Goal: Task Accomplishment & Management: Manage account settings

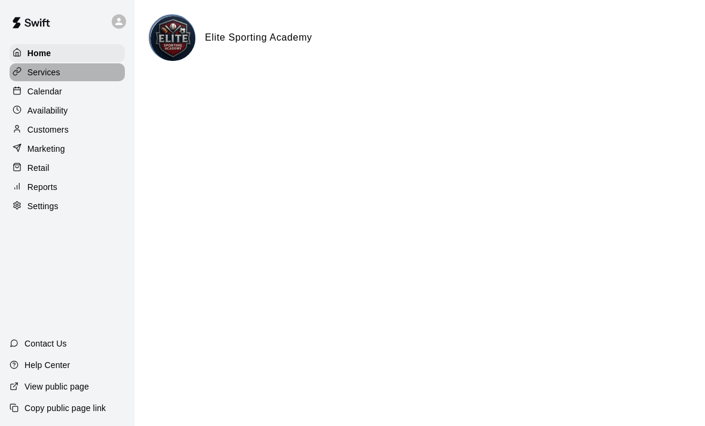
click at [42, 73] on p "Services" at bounding box center [43, 72] width 33 height 12
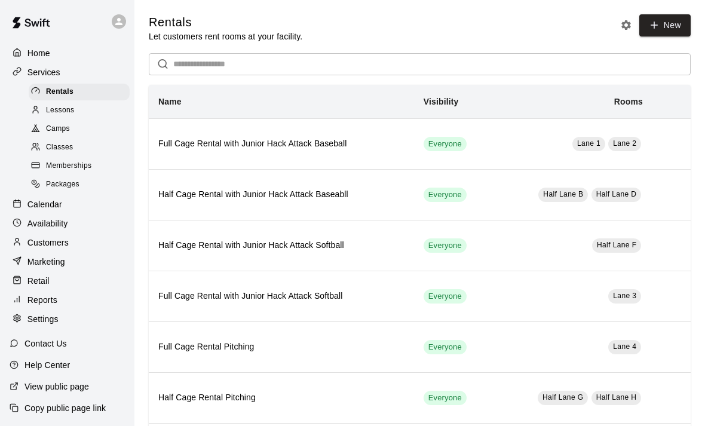
click at [60, 133] on span "Camps" at bounding box center [58, 129] width 24 height 12
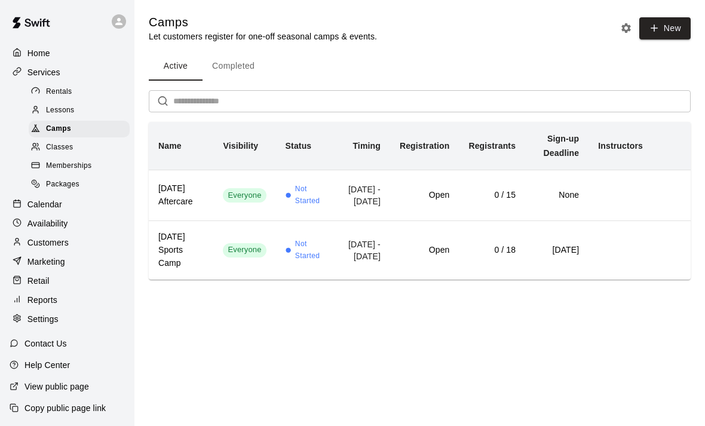
click at [41, 202] on p "Calendar" at bounding box center [44, 204] width 35 height 12
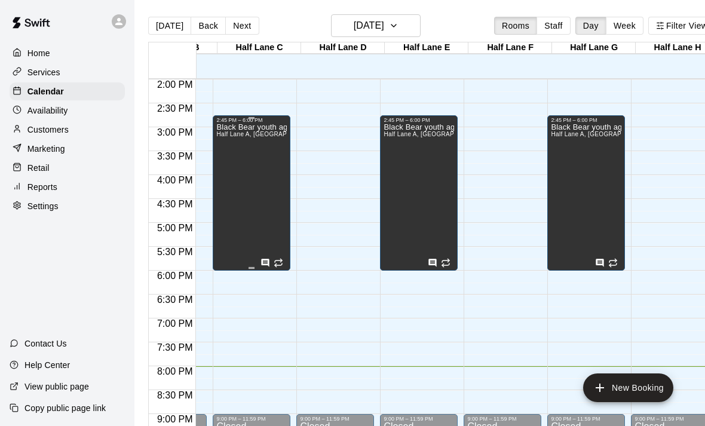
scroll to position [674, 169]
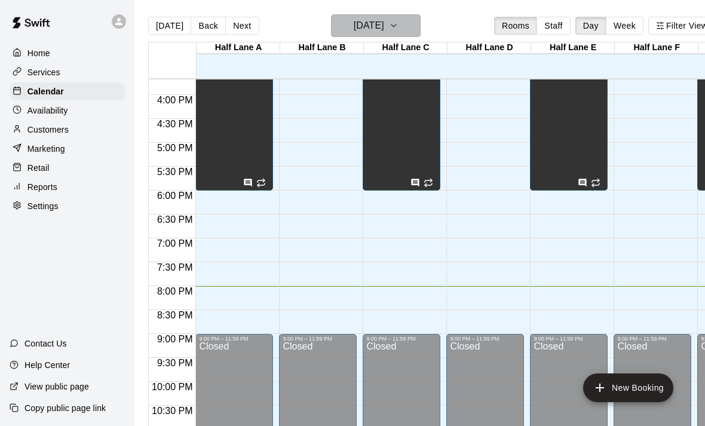
click at [398, 26] on icon "button" at bounding box center [394, 26] width 10 height 14
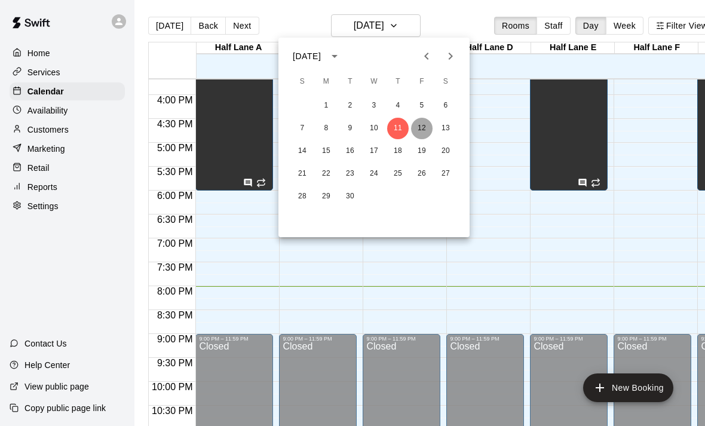
click at [424, 130] on button "12" at bounding box center [422, 129] width 22 height 22
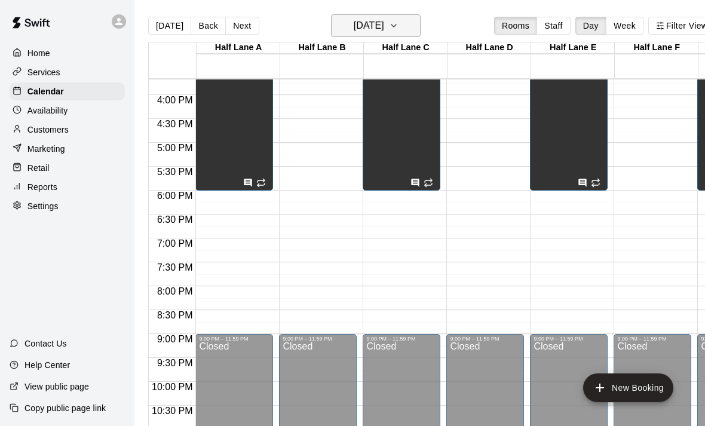
click at [398, 20] on icon "button" at bounding box center [394, 26] width 10 height 14
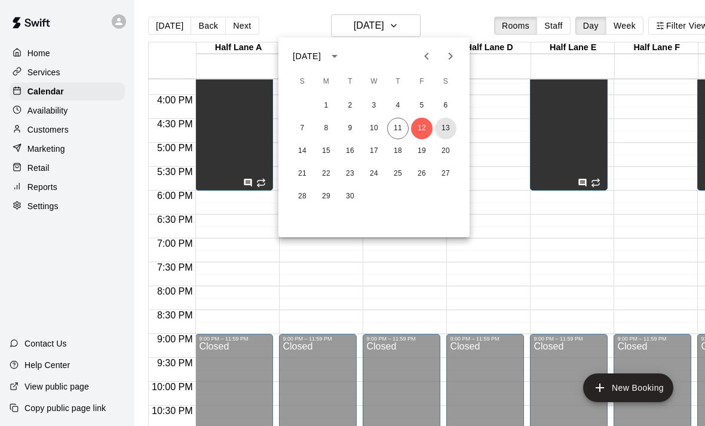
click at [447, 128] on button "13" at bounding box center [446, 129] width 22 height 22
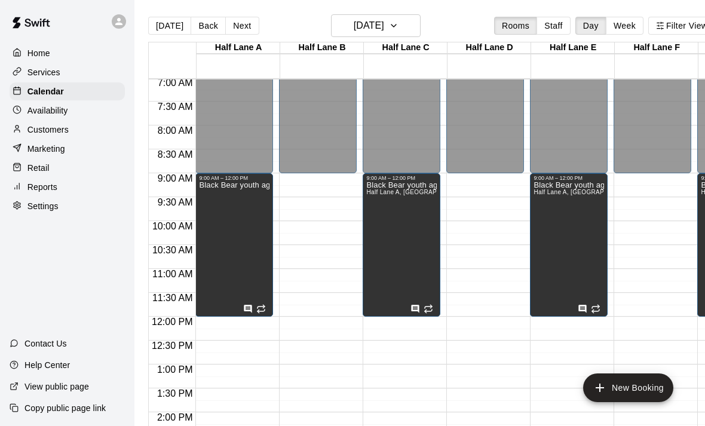
click at [51, 149] on p "Marketing" at bounding box center [46, 149] width 38 height 12
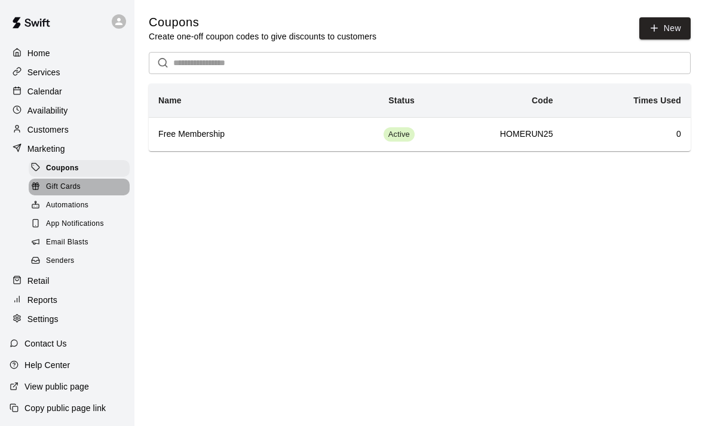
click at [59, 185] on span "Gift Cards" at bounding box center [63, 187] width 35 height 12
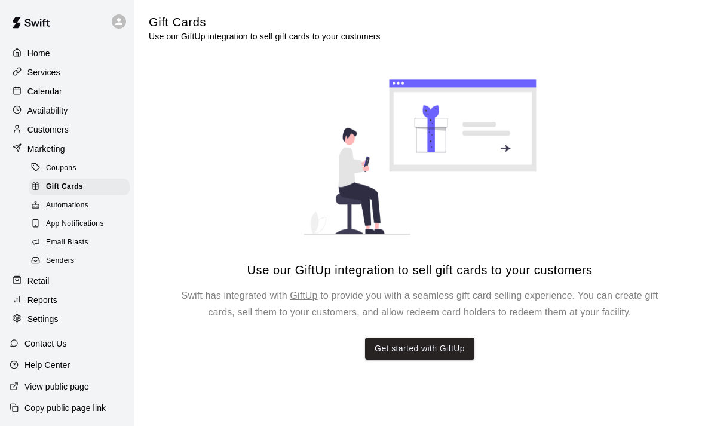
click at [56, 174] on div "Coupons" at bounding box center [79, 168] width 101 height 17
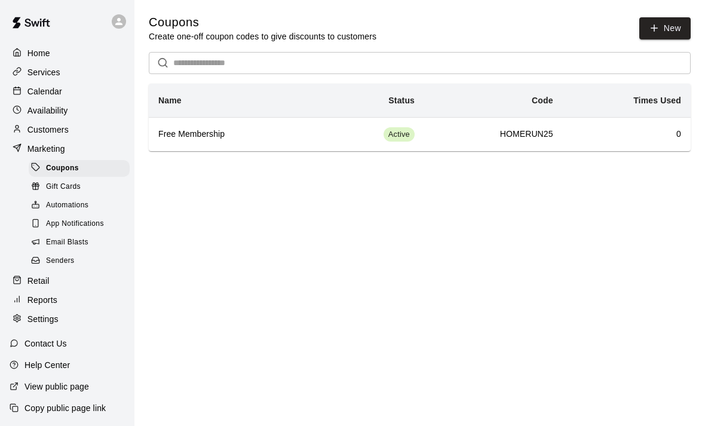
click at [66, 201] on span "Automations" at bounding box center [67, 206] width 42 height 12
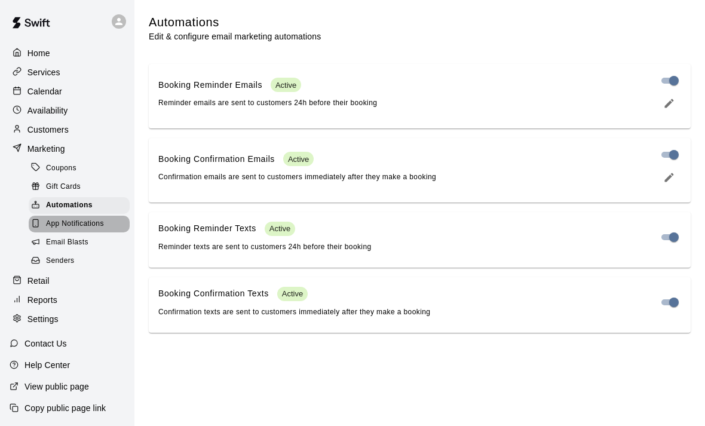
click at [72, 228] on span "App Notifications" at bounding box center [75, 224] width 58 height 12
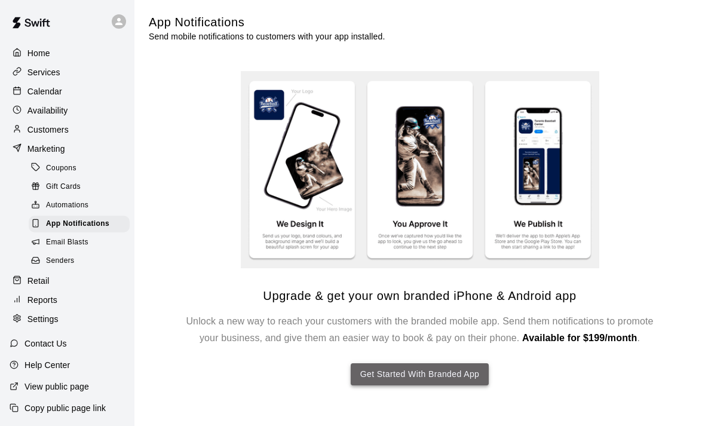
click at [433, 378] on button "Get Started With Branded App" at bounding box center [420, 374] width 139 height 22
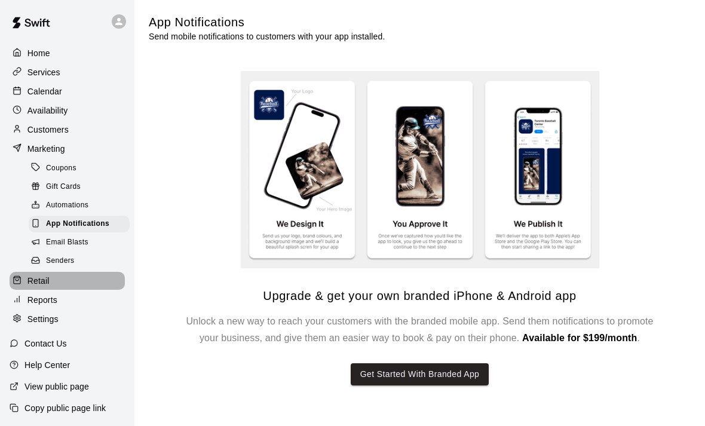
click at [39, 275] on p "Retail" at bounding box center [38, 281] width 22 height 12
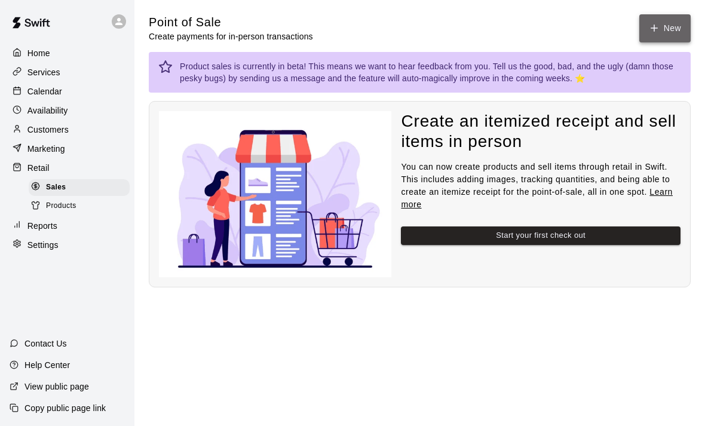
click at [649, 28] on icon "button" at bounding box center [654, 28] width 11 height 11
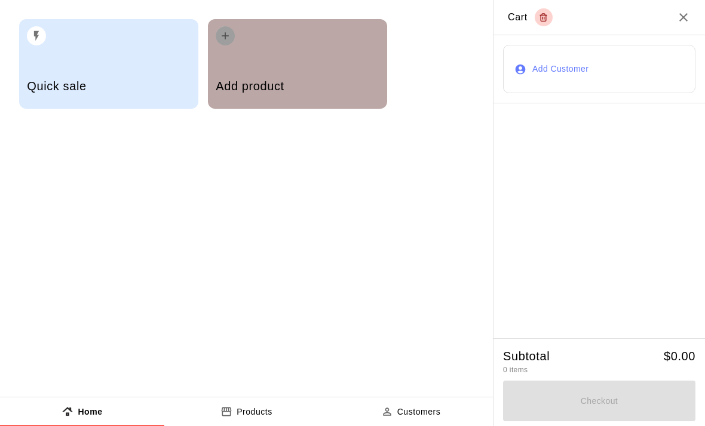
click at [226, 36] on icon "button" at bounding box center [225, 35] width 7 height 7
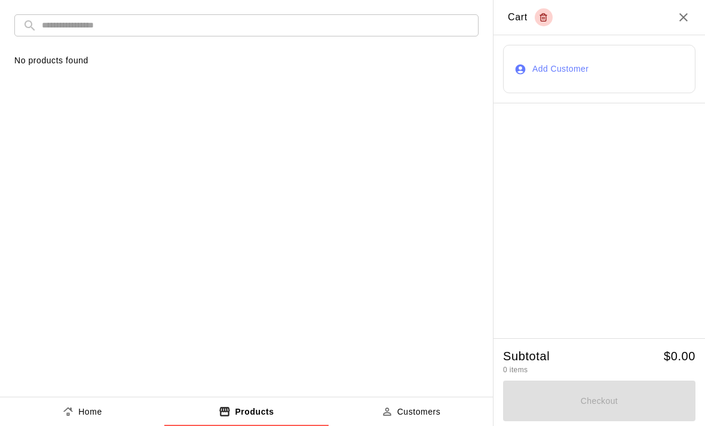
click at [281, 26] on input "text" at bounding box center [256, 25] width 428 height 22
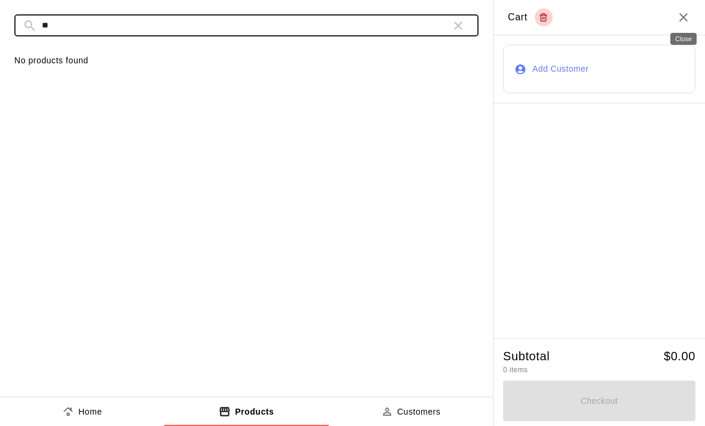
type input "**"
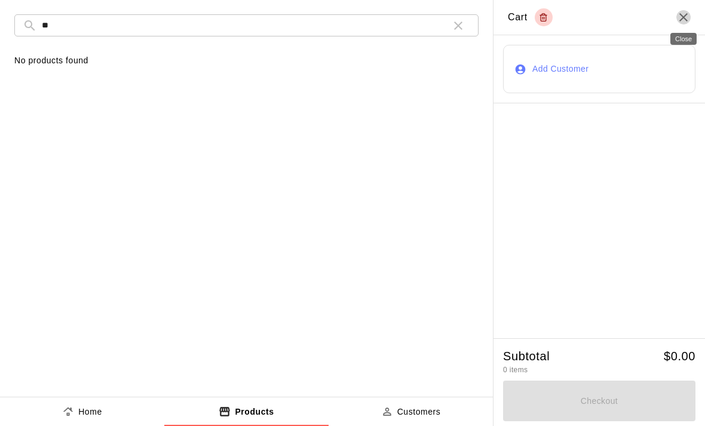
click at [678, 22] on icon "Close" at bounding box center [683, 17] width 14 height 14
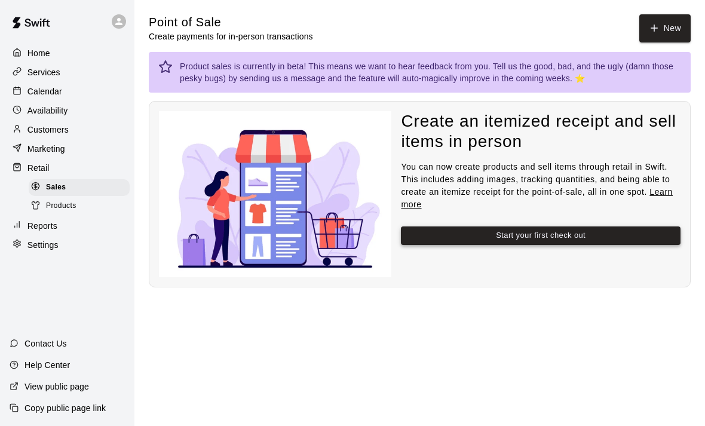
click at [505, 237] on button "Start your first check out" at bounding box center [541, 235] width 280 height 19
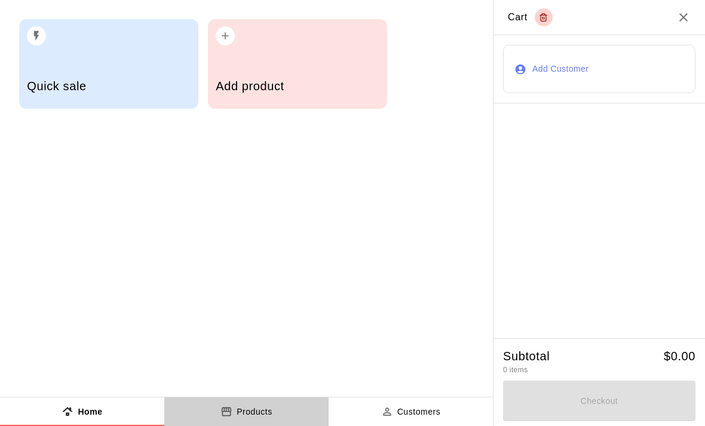
click at [228, 415] on icon "product sales tabs" at bounding box center [226, 412] width 12 height 12
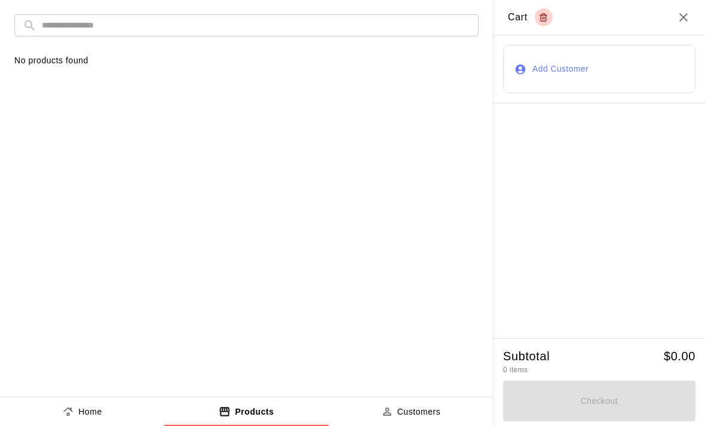
click at [689, 14] on icon "Close" at bounding box center [683, 17] width 14 height 14
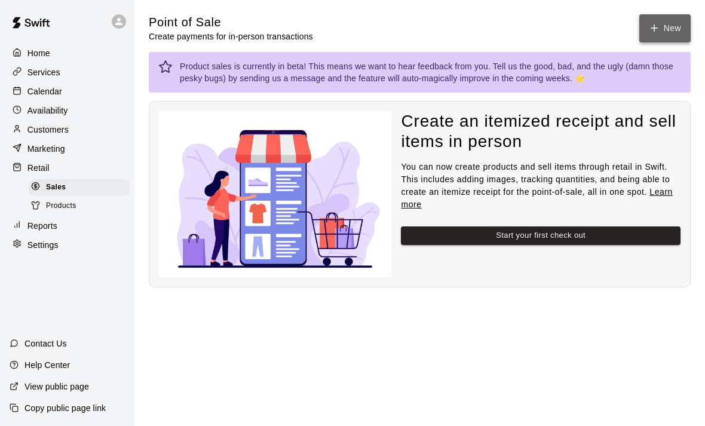
click at [664, 33] on button "New" at bounding box center [664, 28] width 51 height 28
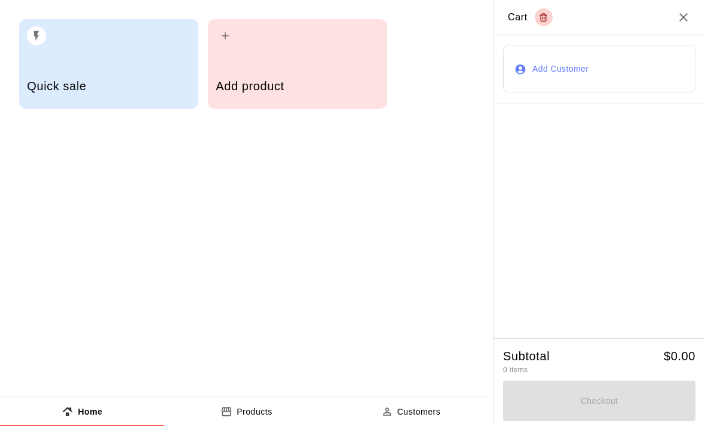
click at [223, 32] on icon "button" at bounding box center [225, 36] width 12 height 12
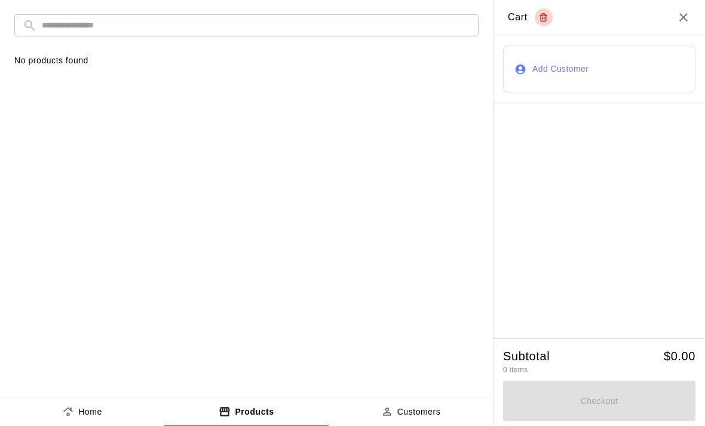
click at [682, 20] on icon "Close" at bounding box center [683, 17] width 14 height 14
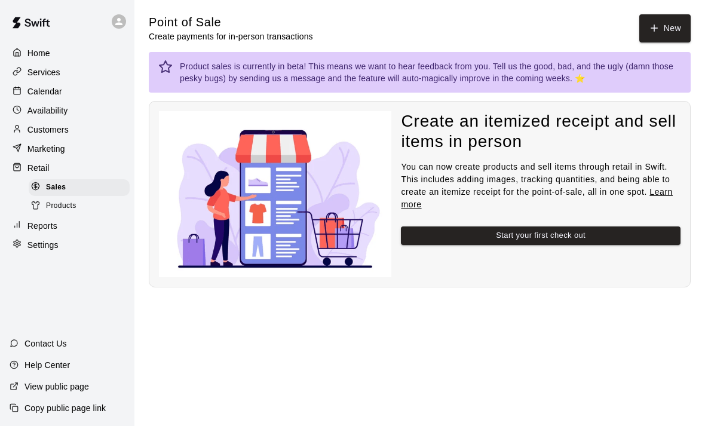
click at [63, 200] on span "Products" at bounding box center [61, 206] width 30 height 12
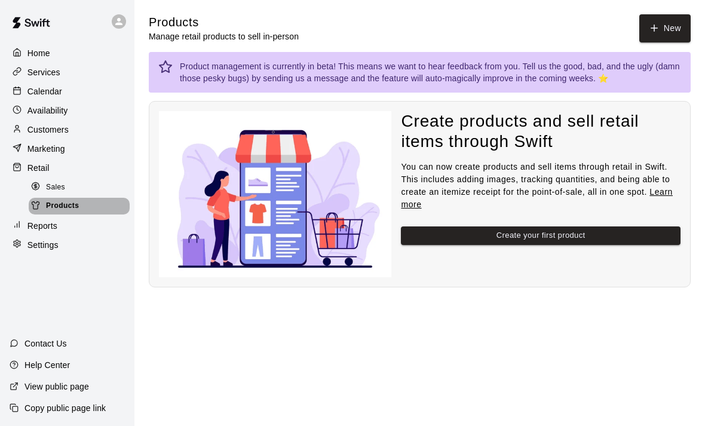
click at [63, 200] on span "Products" at bounding box center [62, 206] width 33 height 12
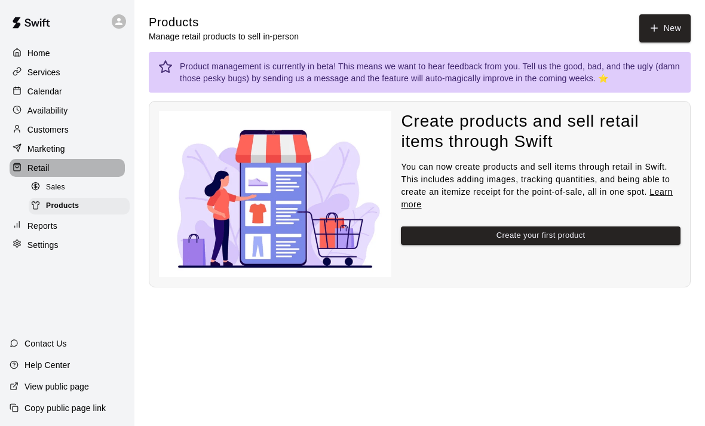
click at [42, 162] on p "Retail" at bounding box center [38, 168] width 22 height 12
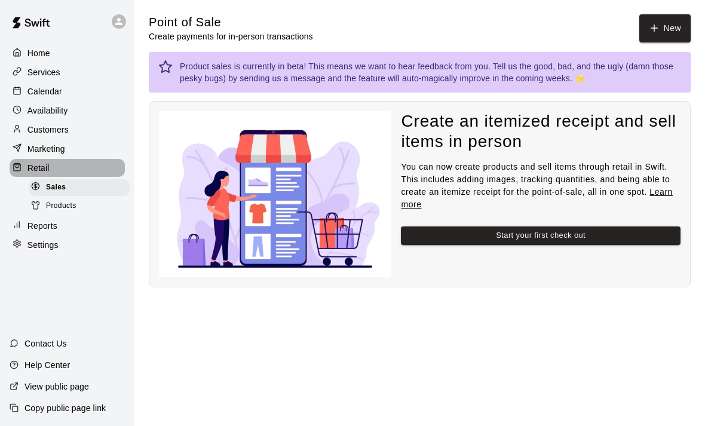
click at [42, 162] on p "Retail" at bounding box center [38, 168] width 22 height 12
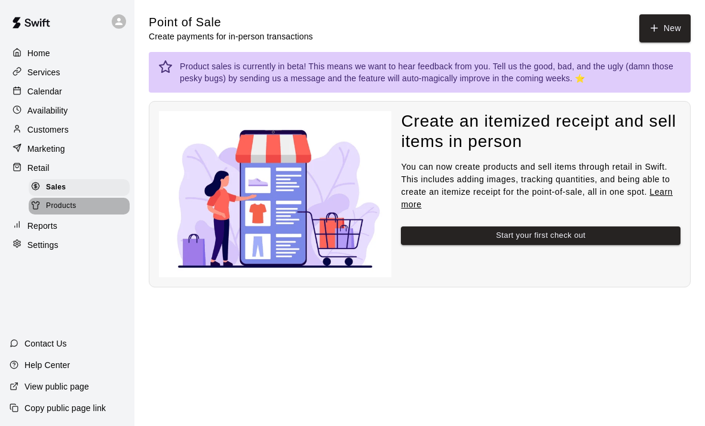
click at [57, 200] on span "Products" at bounding box center [61, 206] width 30 height 12
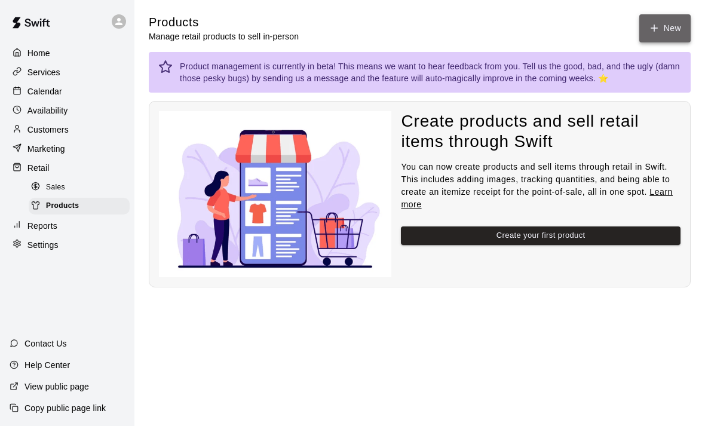
click at [655, 24] on icon at bounding box center [654, 28] width 11 height 11
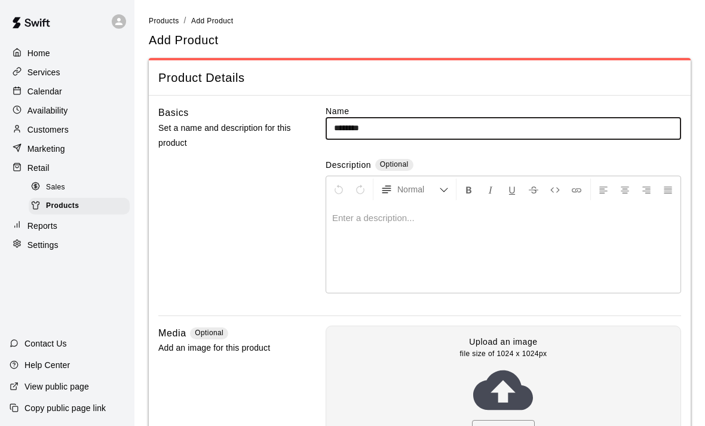
type input "********"
click at [360, 219] on p at bounding box center [503, 218] width 342 height 12
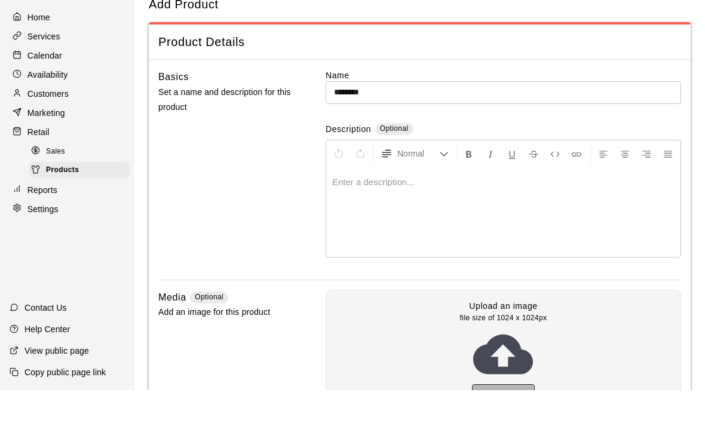
click at [492, 420] on button "Upload image" at bounding box center [503, 429] width 63 height 19
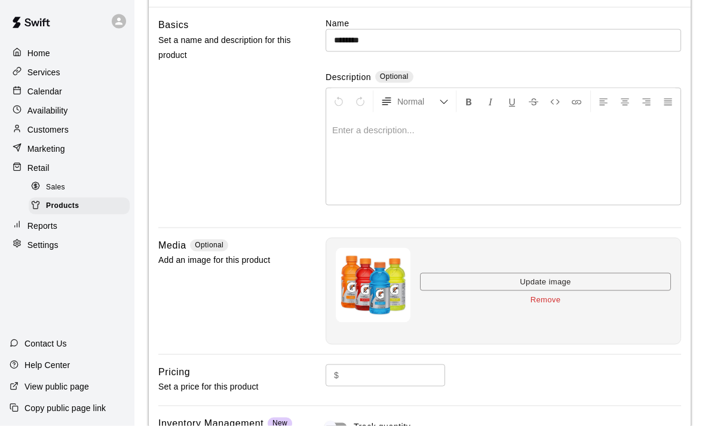
scroll to position [123, 0]
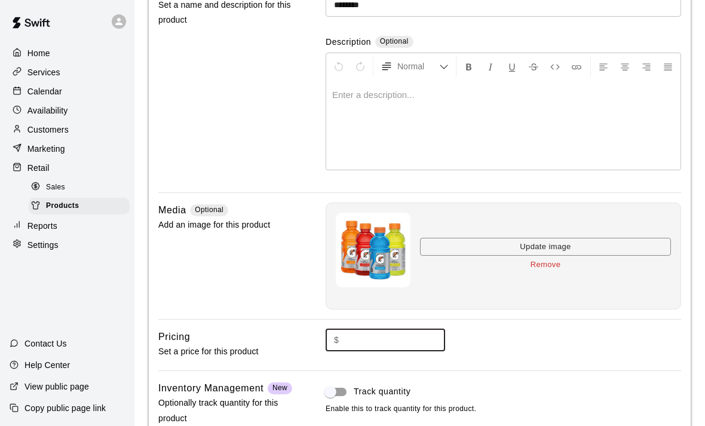
click at [397, 339] on input "text" at bounding box center [395, 340] width 102 height 22
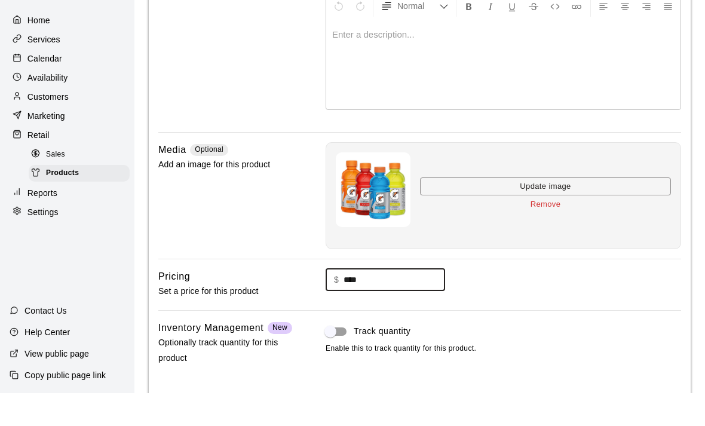
scroll to position [213, 0]
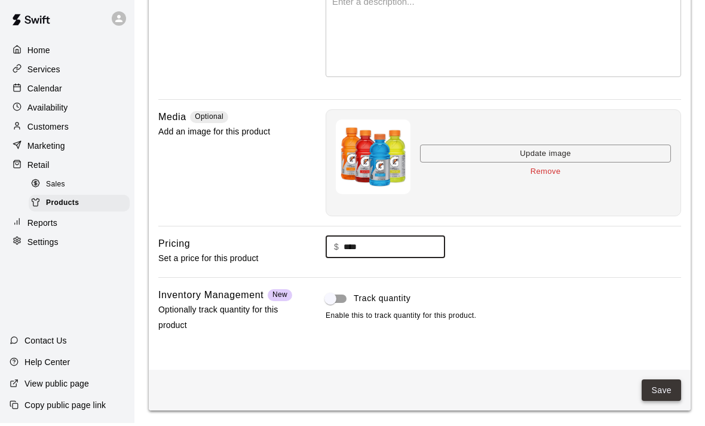
type input "****"
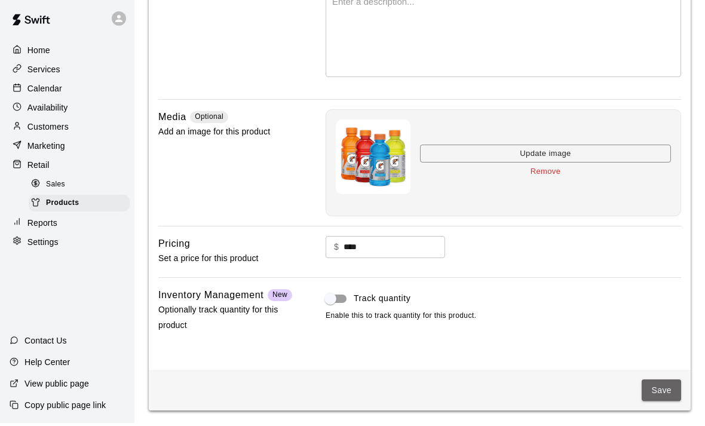
click at [656, 391] on button "Save" at bounding box center [661, 393] width 39 height 22
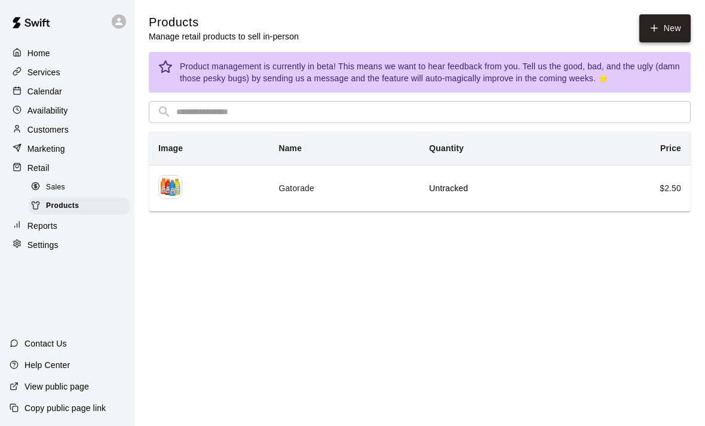
click at [655, 26] on icon at bounding box center [654, 28] width 11 height 11
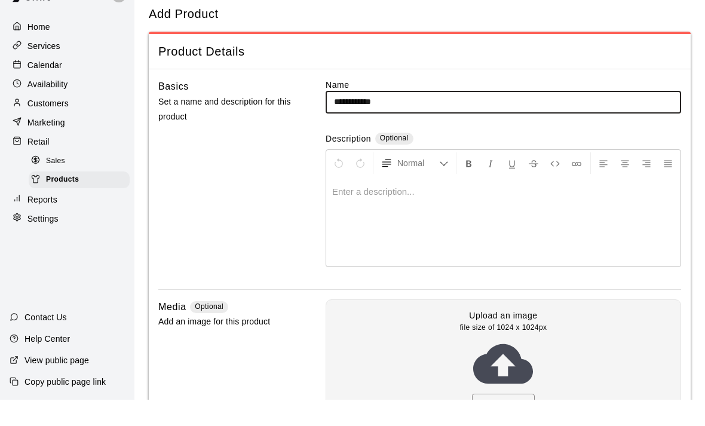
scroll to position [49, 0]
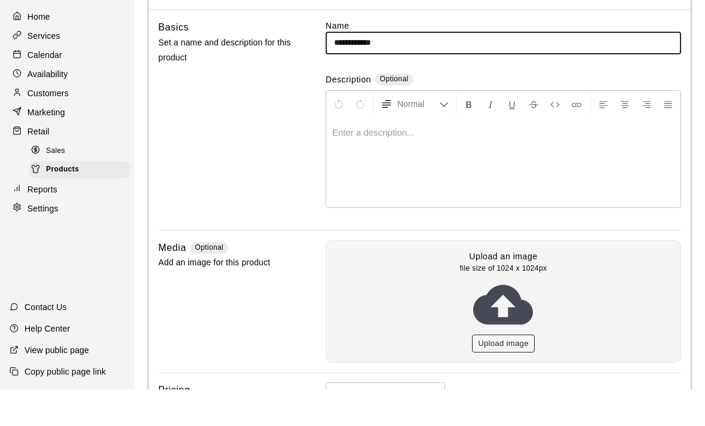
type input "**********"
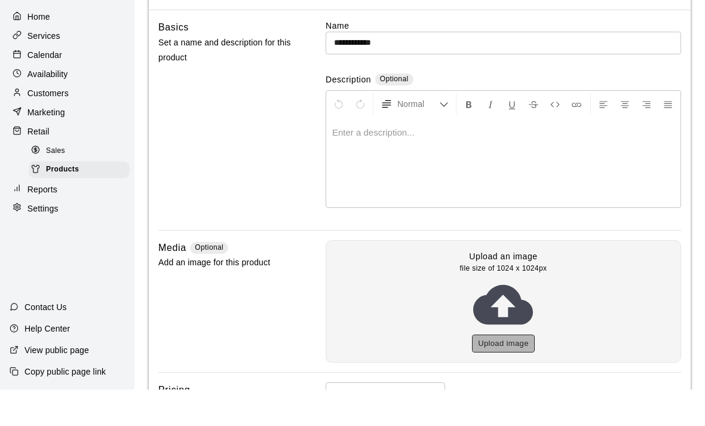
click at [489, 371] on button "Upload image" at bounding box center [503, 380] width 63 height 19
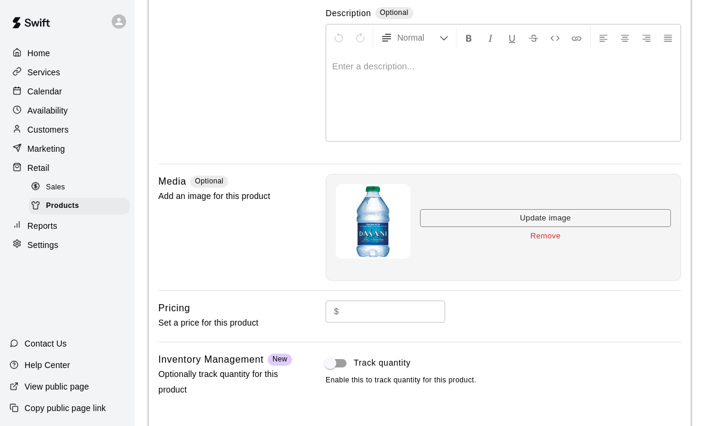
scroll to position [175, 0]
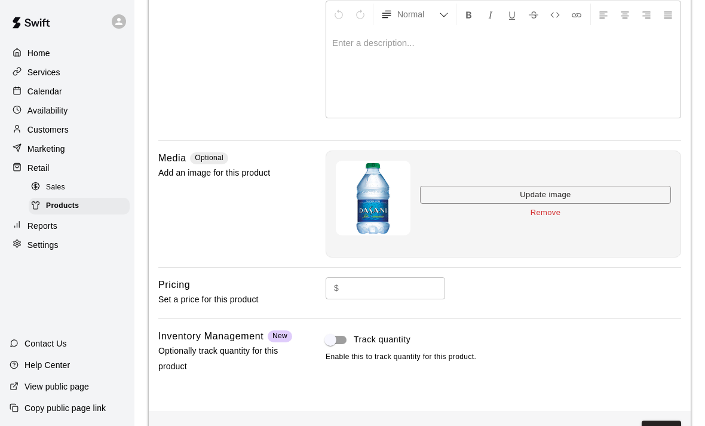
click at [376, 284] on input "text" at bounding box center [395, 288] width 102 height 22
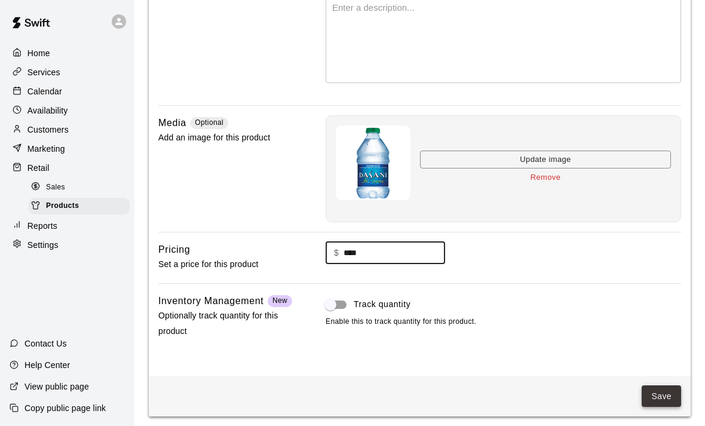
scroll to position [213, 0]
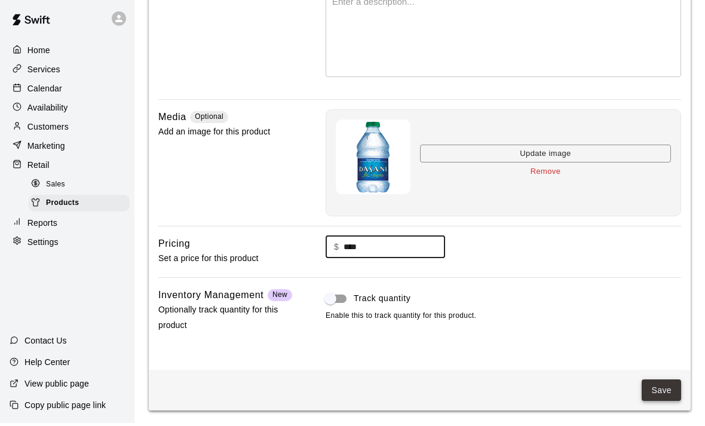
type input "****"
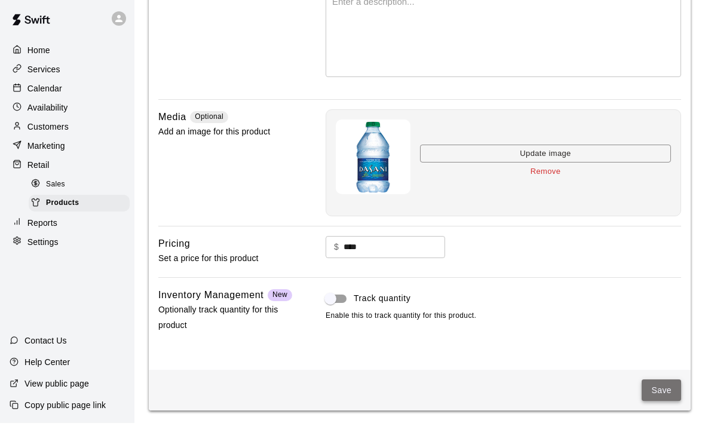
click at [662, 391] on button "Save" at bounding box center [661, 393] width 39 height 22
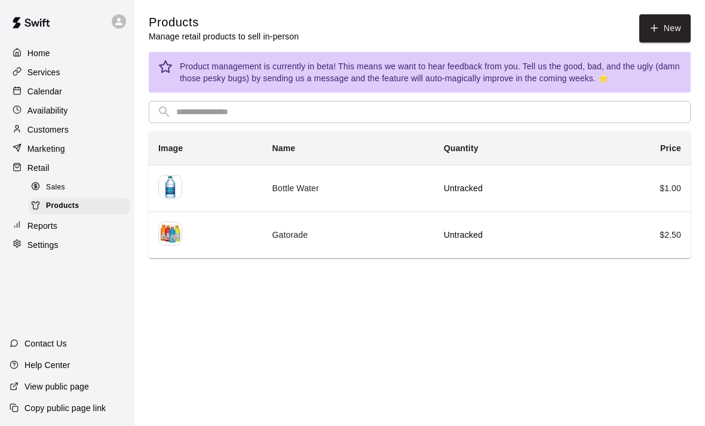
click at [44, 245] on p "Settings" at bounding box center [42, 245] width 31 height 12
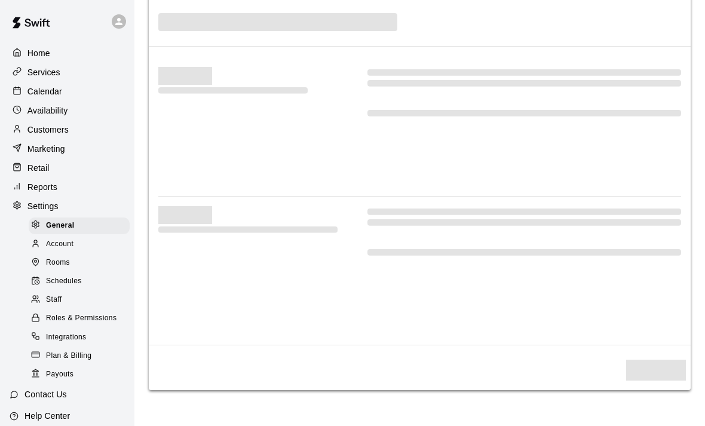
select select "**"
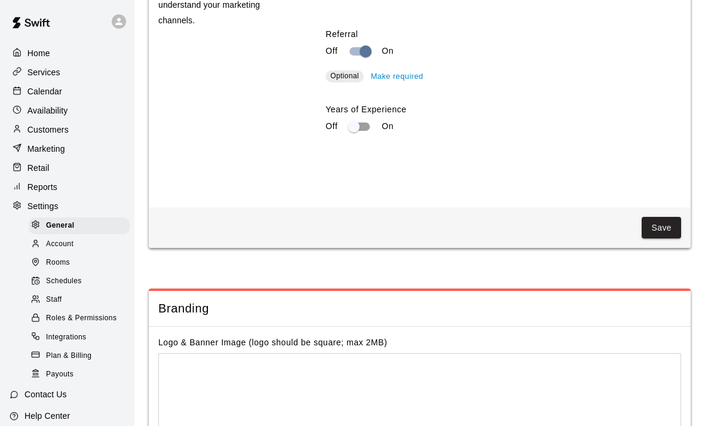
scroll to position [2387, 0]
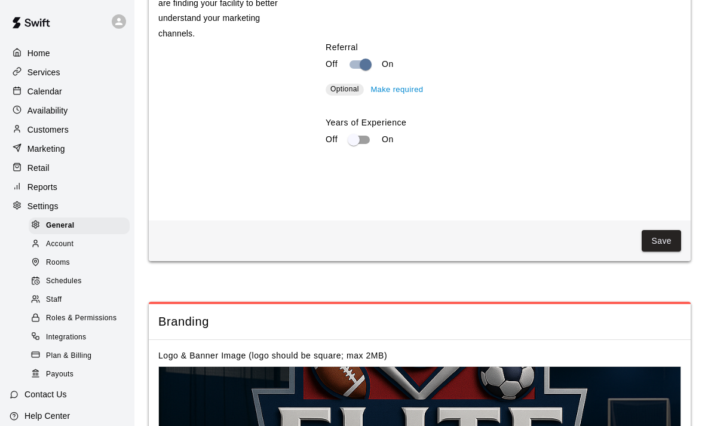
click at [35, 53] on p "Home" at bounding box center [38, 53] width 23 height 12
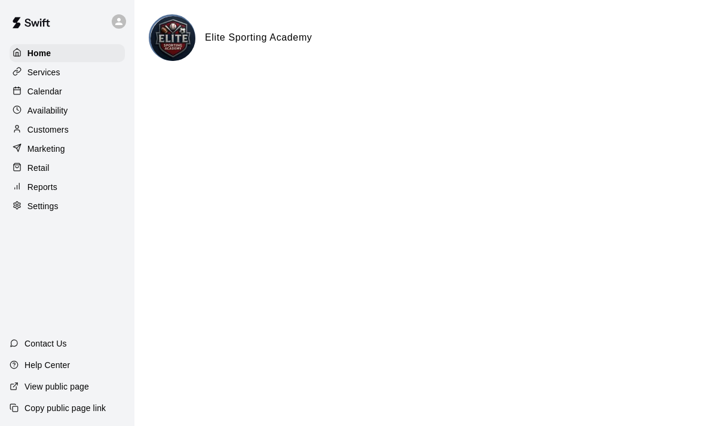
click at [48, 76] on p "Services" at bounding box center [43, 72] width 33 height 12
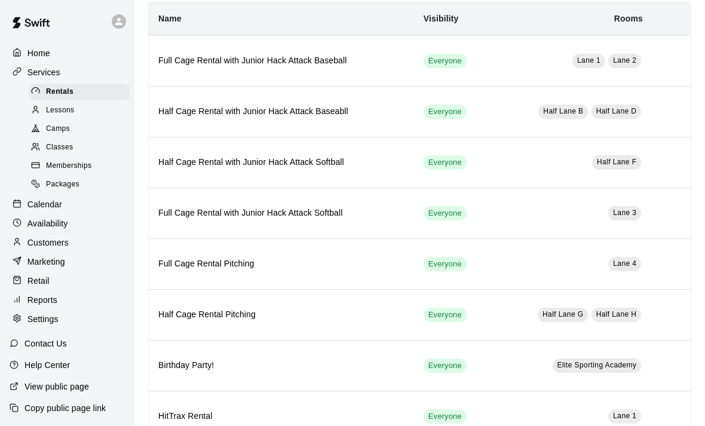
scroll to position [85, 0]
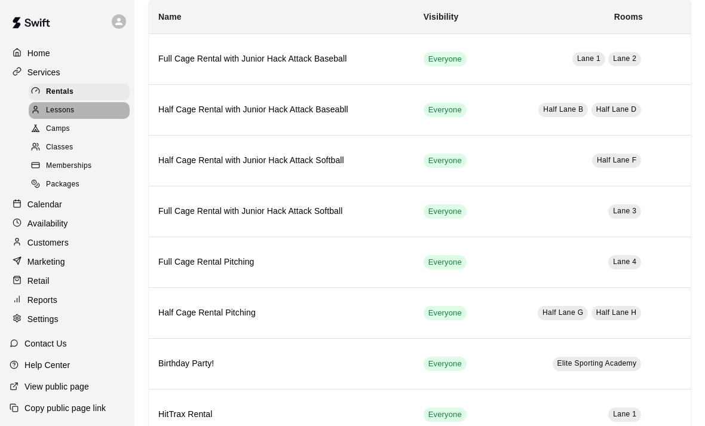
click at [72, 109] on span "Lessons" at bounding box center [60, 111] width 29 height 12
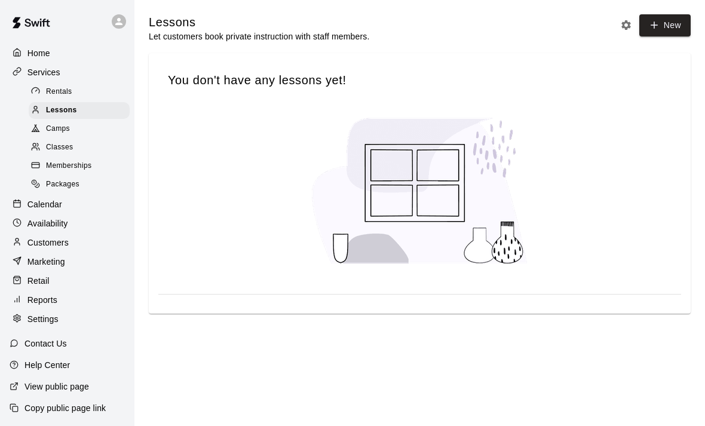
click at [44, 127] on div at bounding box center [38, 129] width 15 height 11
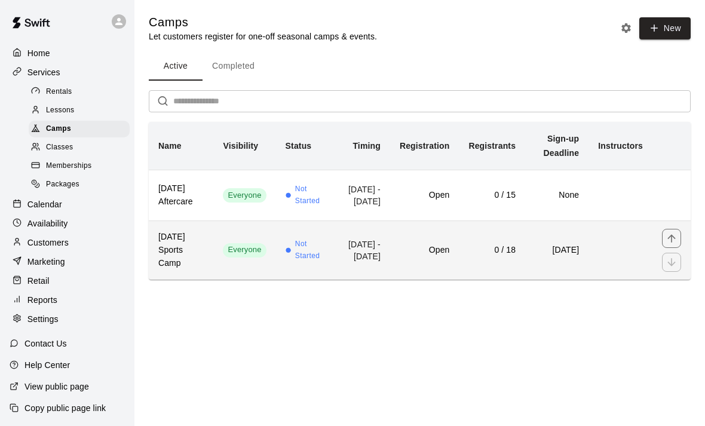
click at [186, 260] on h6 "Thanksgiving Sports Camp" at bounding box center [180, 250] width 45 height 39
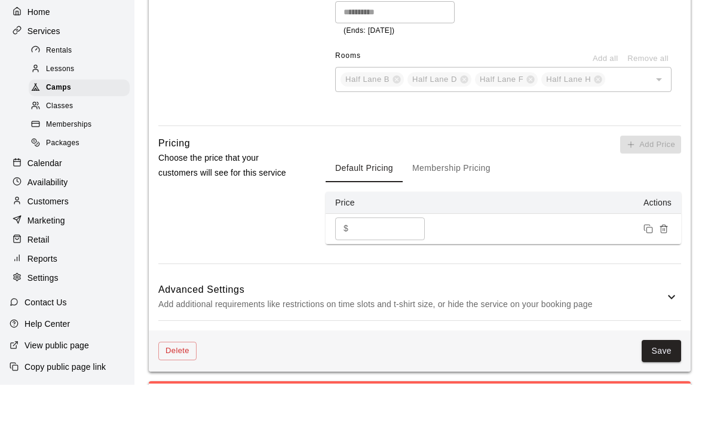
scroll to position [1037, 0]
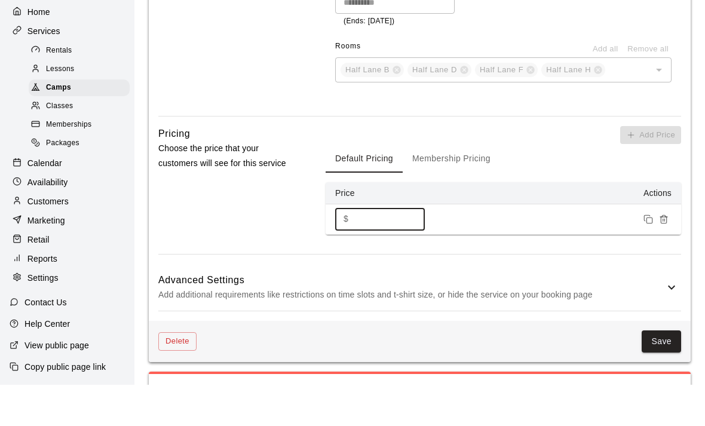
click at [400, 249] on input "***" at bounding box center [389, 260] width 72 height 22
click at [564, 21] on div "**********" at bounding box center [503, 18] width 336 height 99
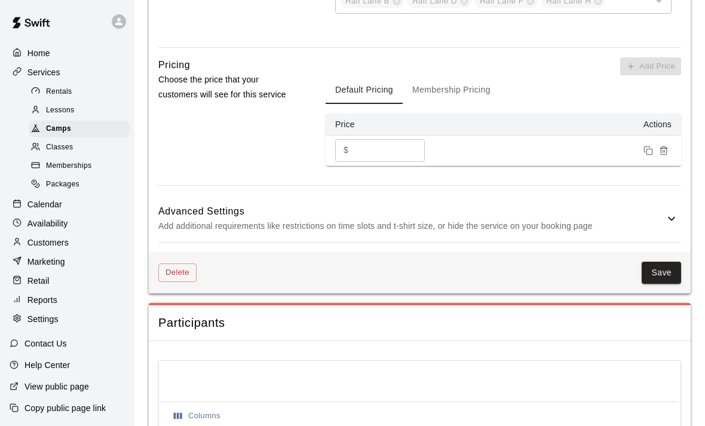
scroll to position [1141, 0]
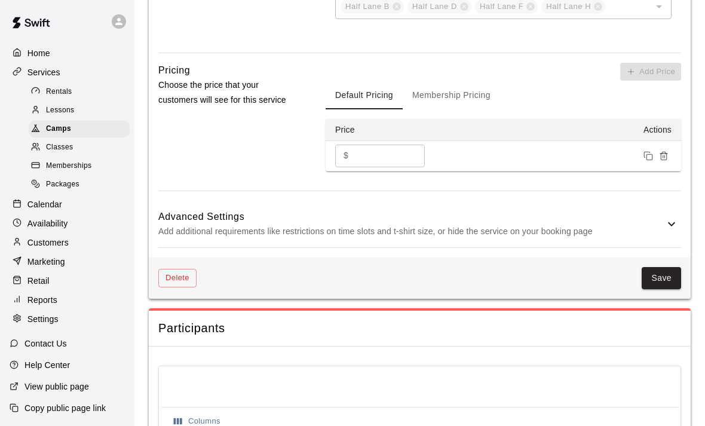
click at [679, 208] on div "Advanced Settings Add additional requirements like restrictions on time slots a…" at bounding box center [419, 224] width 523 height 47
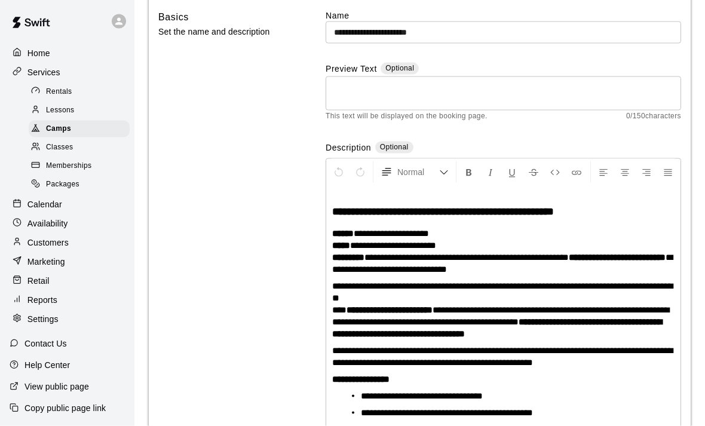
scroll to position [0, 0]
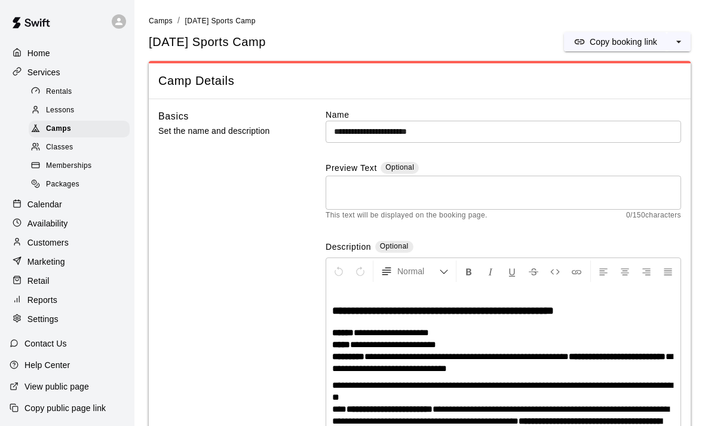
click at [65, 148] on span "Classes" at bounding box center [59, 148] width 27 height 12
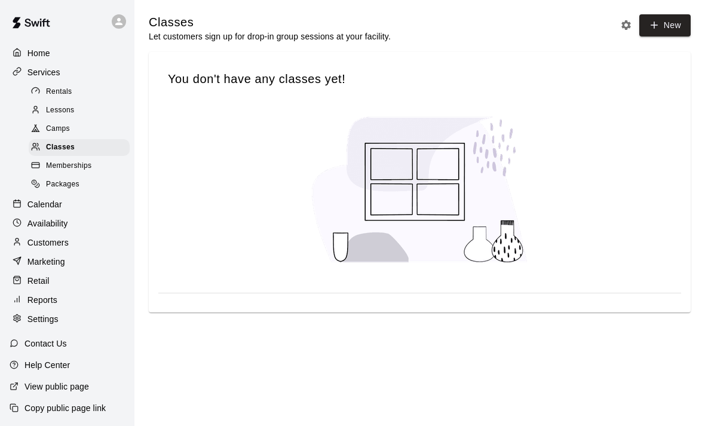
click at [69, 168] on span "Memberships" at bounding box center [68, 166] width 45 height 12
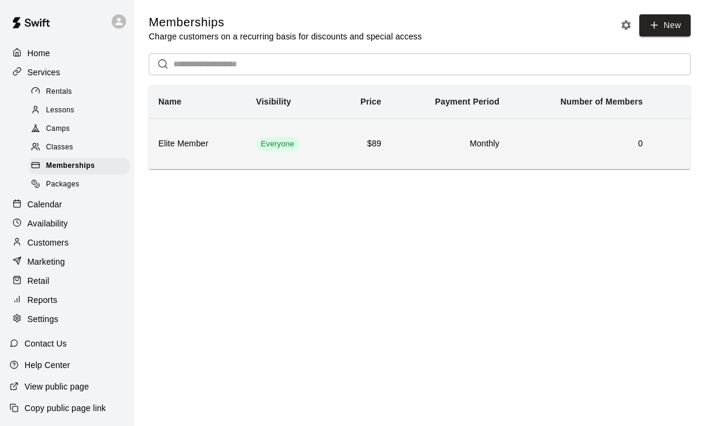
click at [164, 154] on th "Elite Member" at bounding box center [197, 143] width 97 height 51
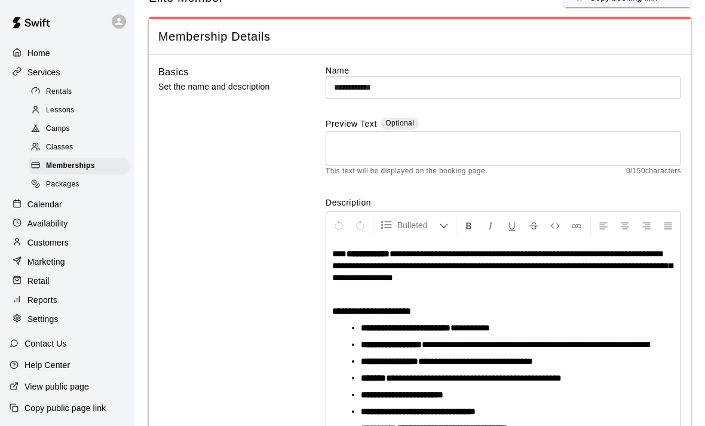
scroll to position [33, 0]
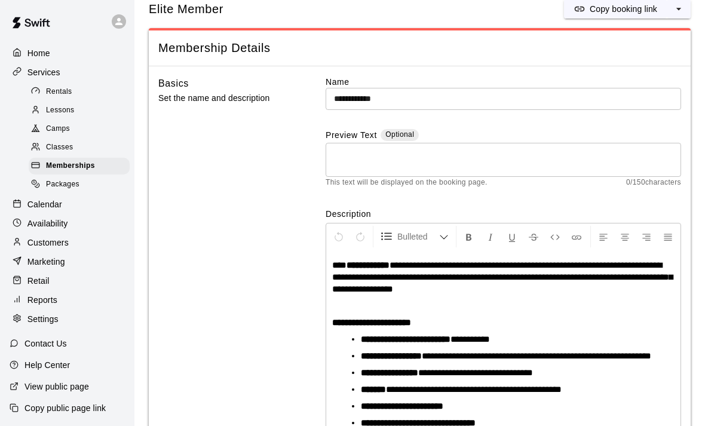
click at [360, 106] on input "**********" at bounding box center [503, 99] width 355 height 22
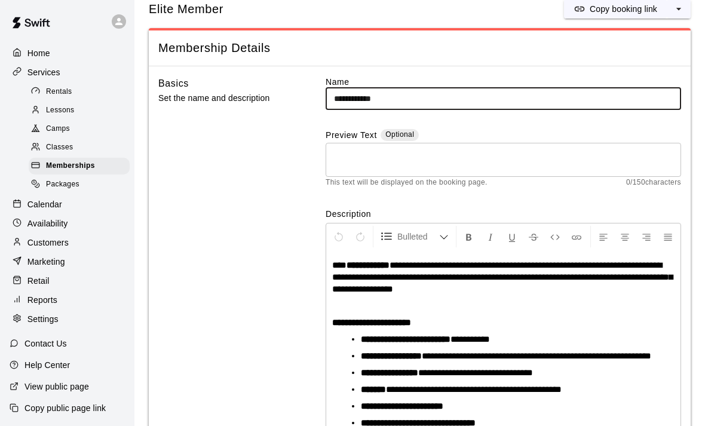
click at [348, 96] on input "**********" at bounding box center [503, 99] width 355 height 22
click at [476, 97] on input "**********" at bounding box center [503, 99] width 355 height 22
type input "**********"
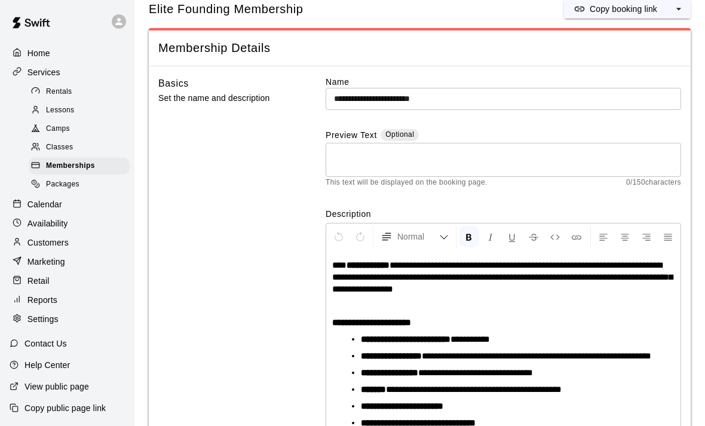
click at [366, 260] on strong "**********" at bounding box center [368, 264] width 43 height 9
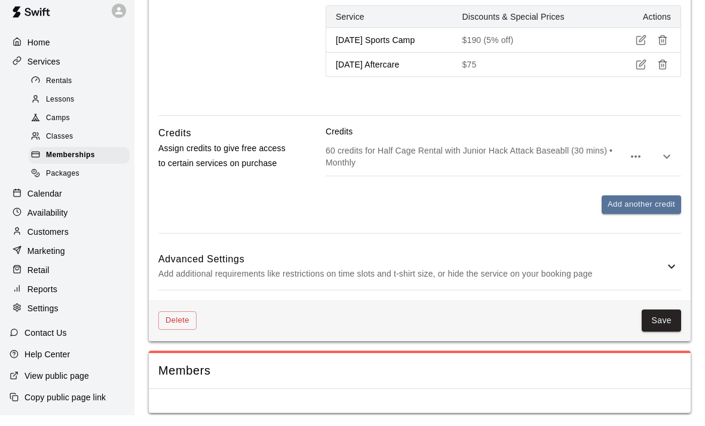
scroll to position [936, 0]
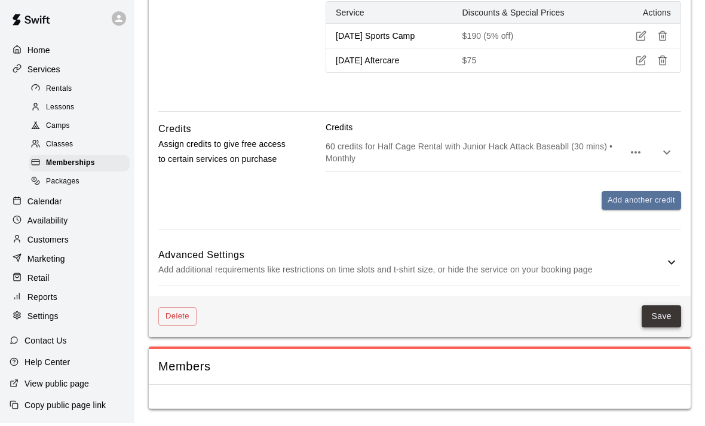
click at [666, 323] on button "Save" at bounding box center [661, 319] width 39 height 22
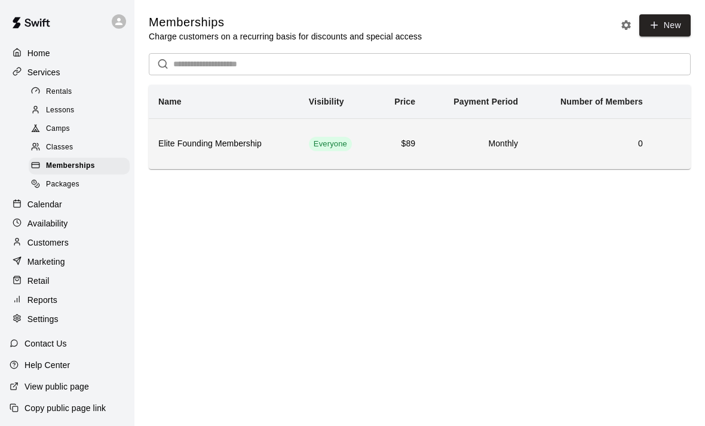
click at [200, 145] on h6 "Elite Founding Membership" at bounding box center [223, 143] width 131 height 13
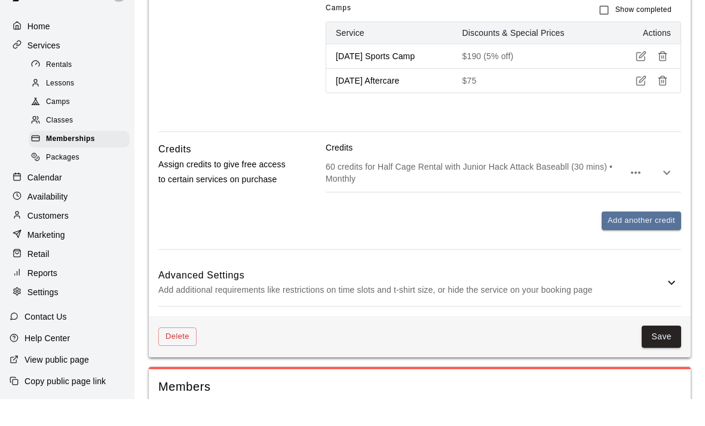
scroll to position [902, 0]
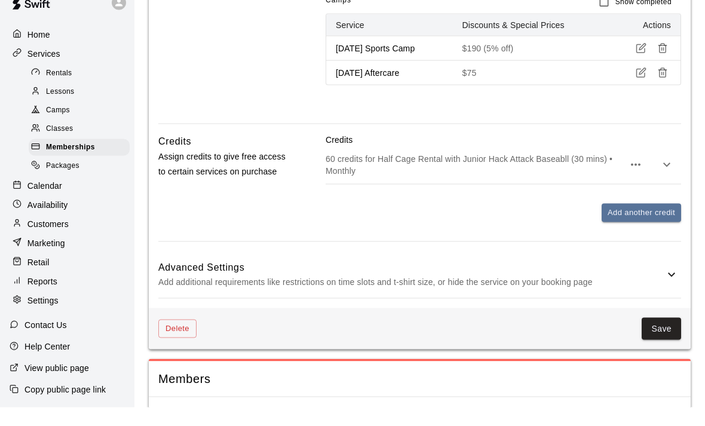
click at [669, 286] on icon at bounding box center [671, 293] width 14 height 14
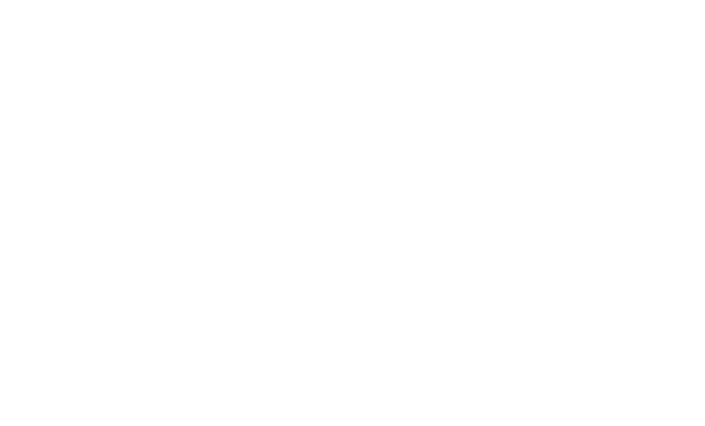
scroll to position [1532, 0]
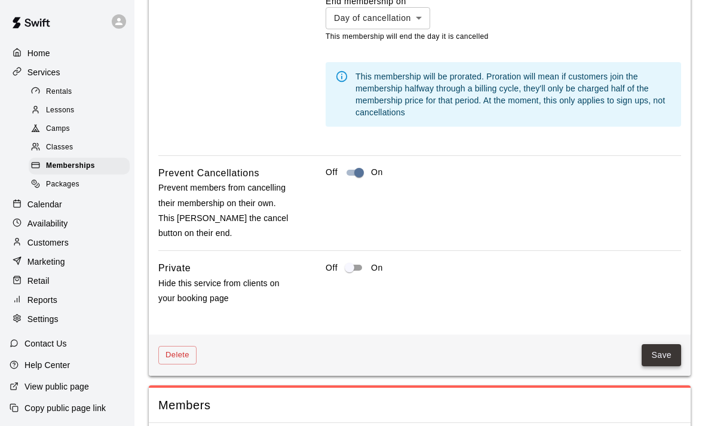
click at [666, 354] on button "Save" at bounding box center [661, 355] width 39 height 22
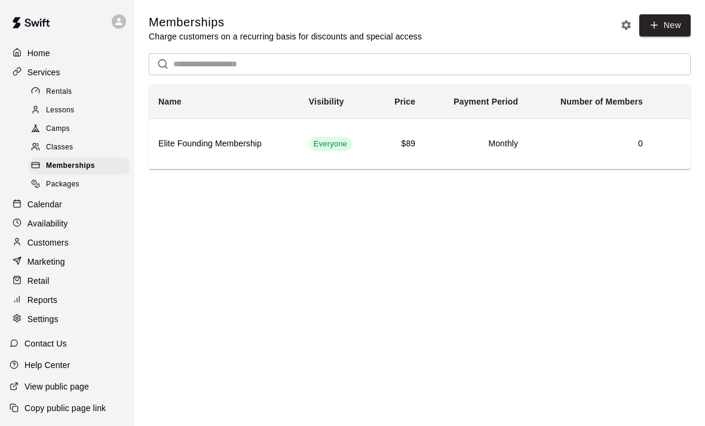
click at [52, 179] on div "Packages" at bounding box center [79, 184] width 101 height 17
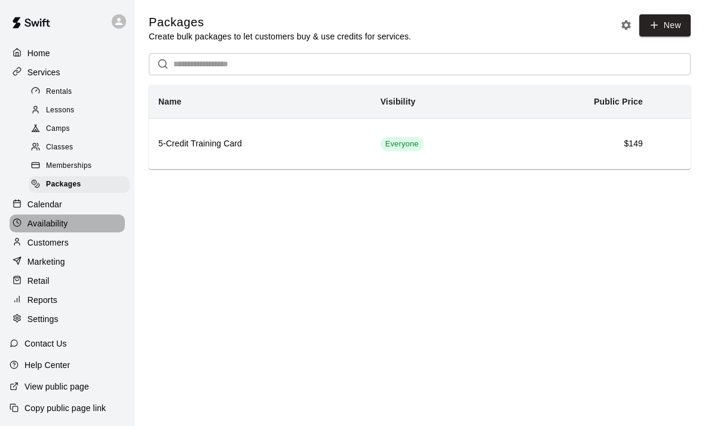
click at [35, 220] on p "Availability" at bounding box center [47, 223] width 41 height 12
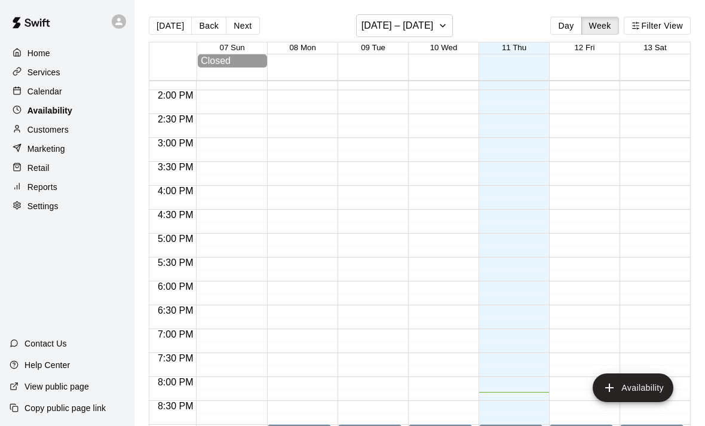
scroll to position [659, 0]
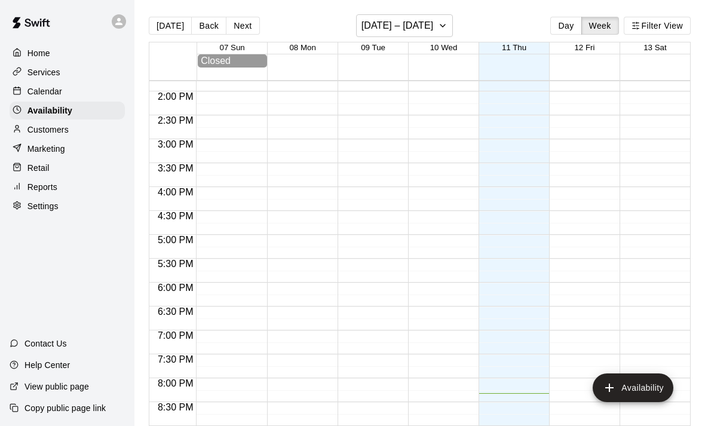
click at [26, 129] on div at bounding box center [20, 129] width 15 height 11
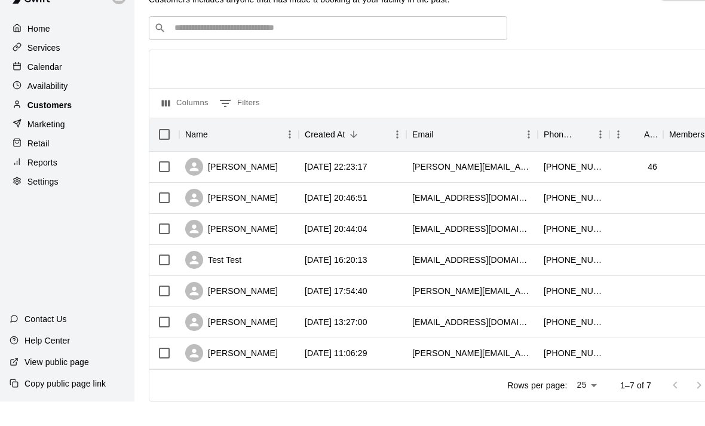
scroll to position [8, 0]
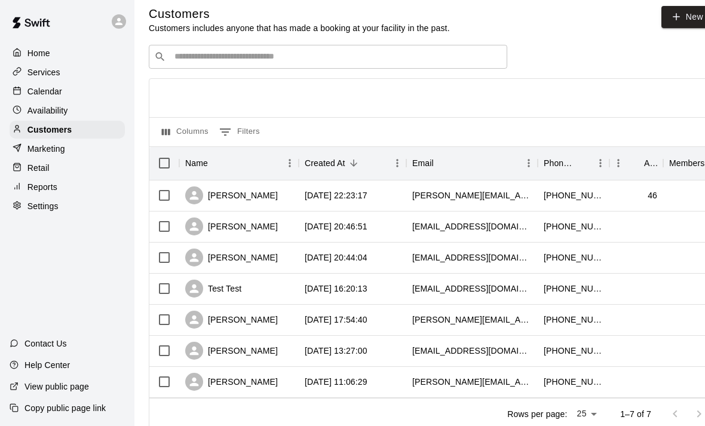
click at [31, 149] on p "Marketing" at bounding box center [46, 149] width 38 height 12
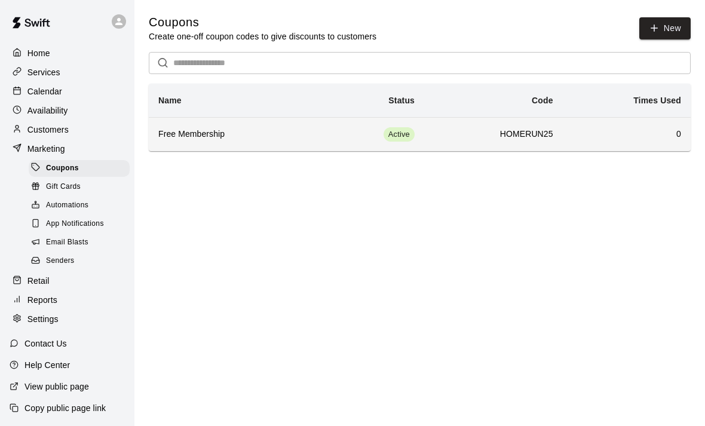
click at [660, 134] on h6 "0" at bounding box center [626, 134] width 109 height 13
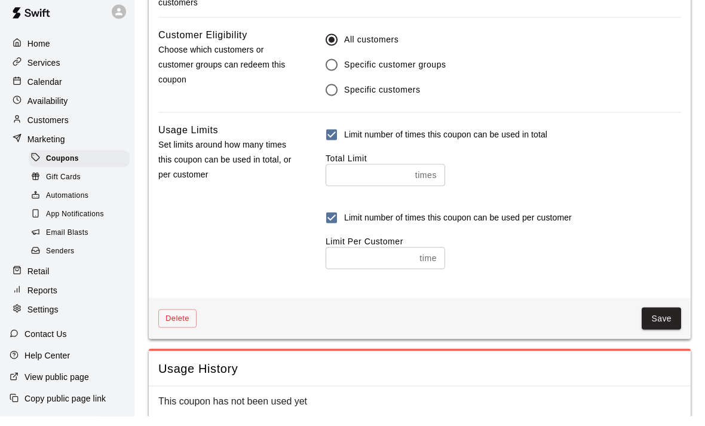
scroll to position [795, 0]
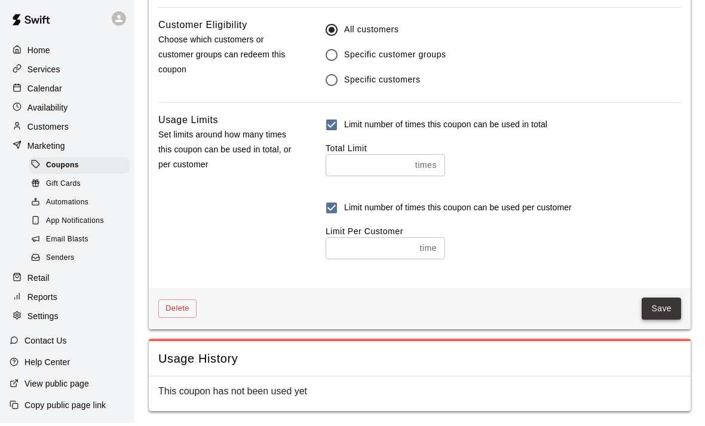
click at [662, 302] on button "Save" at bounding box center [661, 312] width 39 height 22
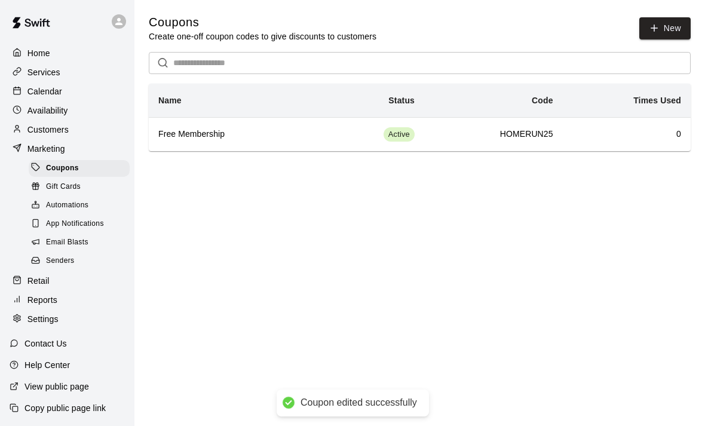
click at [38, 213] on div "Automations" at bounding box center [79, 205] width 101 height 17
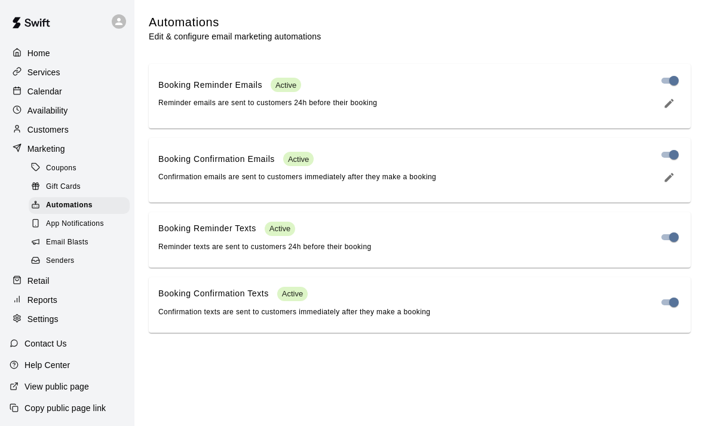
click at [46, 240] on span "Email Blasts" at bounding box center [67, 243] width 42 height 12
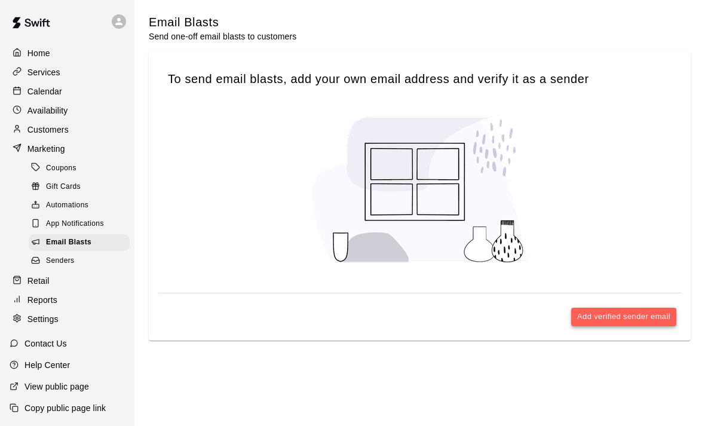
click at [645, 315] on button "Add verified sender email" at bounding box center [623, 317] width 105 height 19
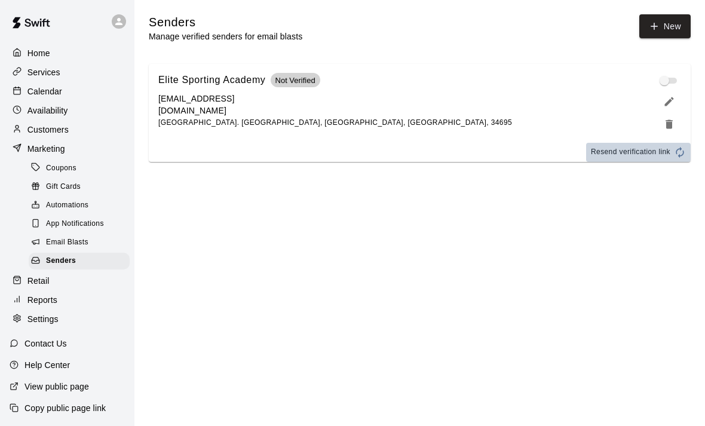
click at [677, 154] on icon "button" at bounding box center [680, 152] width 8 height 11
click at [670, 106] on icon "edit" at bounding box center [669, 102] width 12 height 12
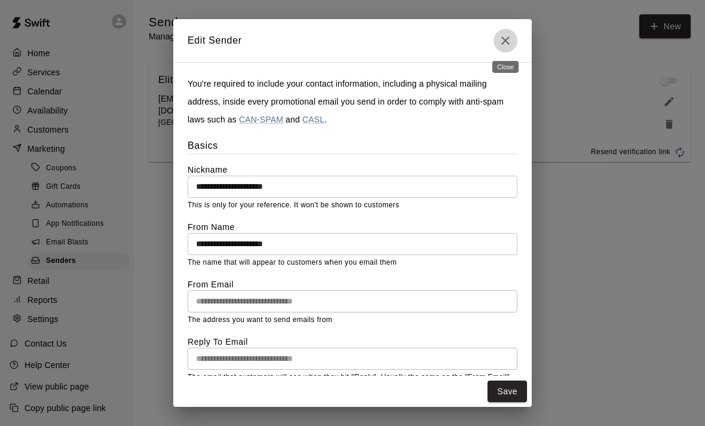
click at [505, 36] on icon "Close" at bounding box center [505, 40] width 14 height 14
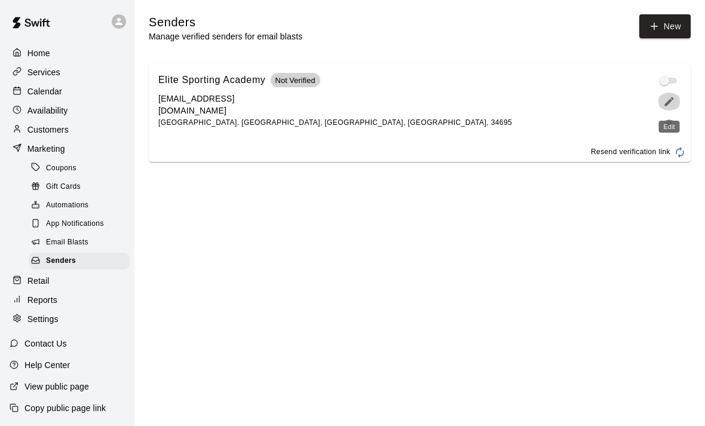
click at [672, 101] on icon "edit" at bounding box center [669, 101] width 9 height 9
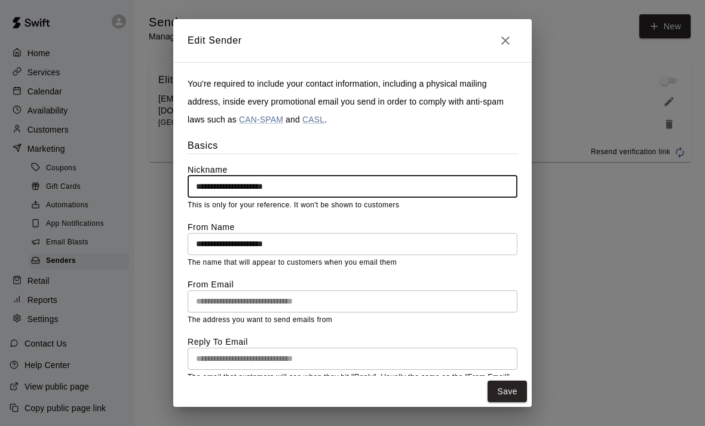
scroll to position [36, 0]
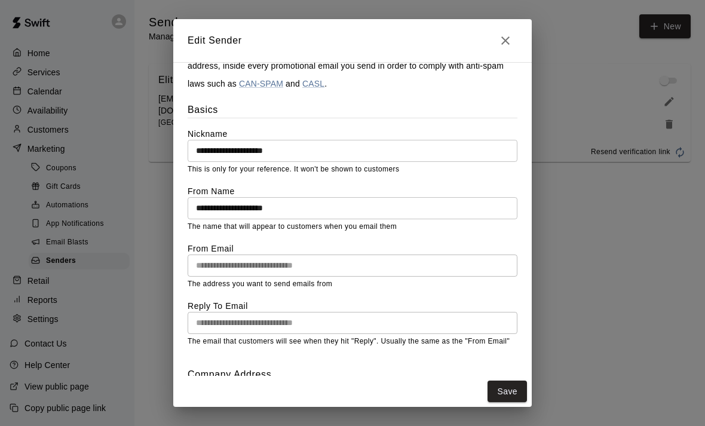
click at [495, 45] on button "Close" at bounding box center [505, 41] width 24 height 24
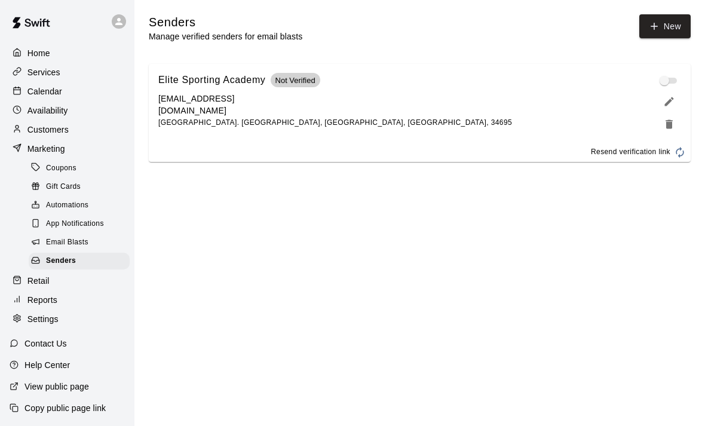
click at [242, 118] on span "1010 Park Court. Safety Harbor, FL, US, 34695" at bounding box center [335, 122] width 354 height 8
click at [272, 104] on p "contact@elitesportingacademy.com" at bounding box center [217, 105] width 119 height 24
drag, startPoint x: 292, startPoint y: 106, endPoint x: 155, endPoint y: 102, distance: 136.9
click at [155, 102] on div "Elite Sporting Academy Not Verified contact@elitesportingacademy.com 1010 Park …" at bounding box center [420, 103] width 542 height 79
click at [671, 101] on icon "edit" at bounding box center [669, 102] width 12 height 12
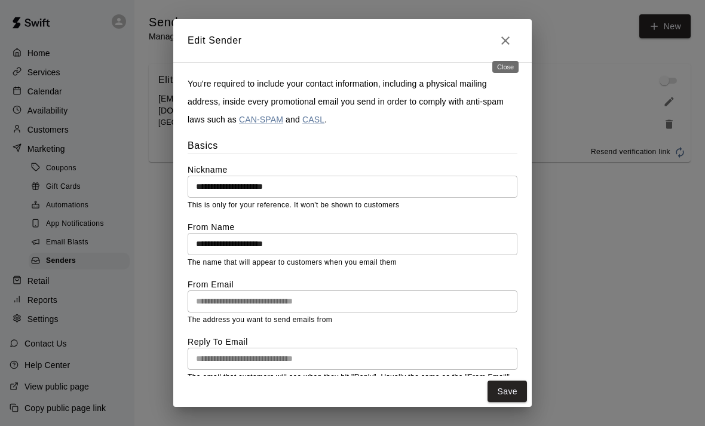
click at [510, 42] on icon "Close" at bounding box center [505, 40] width 14 height 14
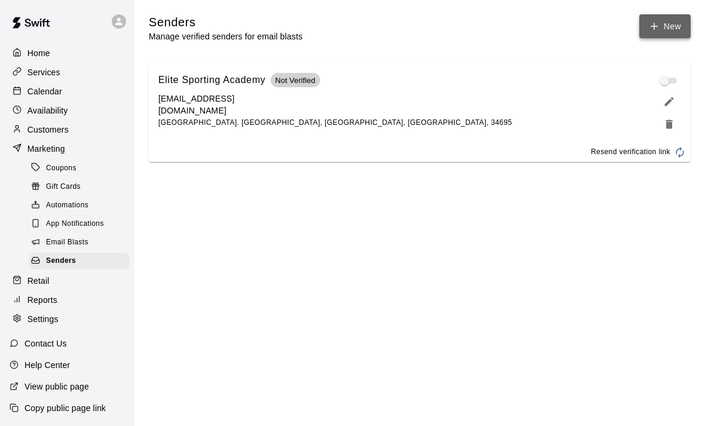
click at [652, 32] on button "New" at bounding box center [664, 26] width 51 height 24
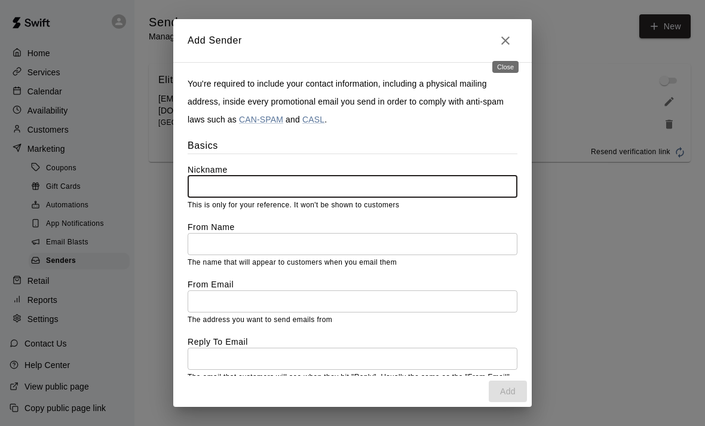
click at [511, 38] on icon "Close" at bounding box center [505, 40] width 14 height 14
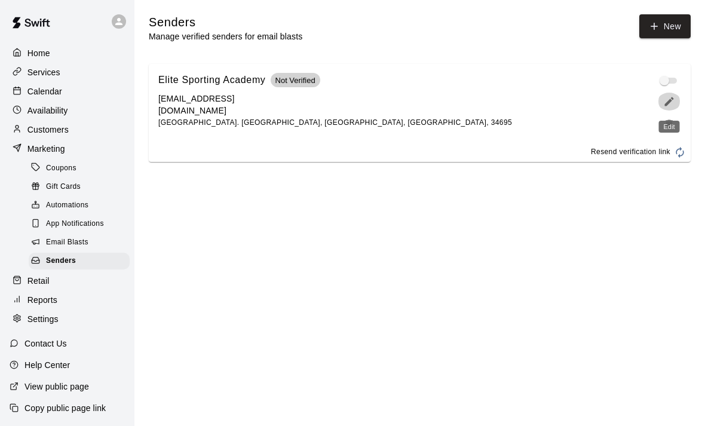
click at [665, 104] on icon "edit" at bounding box center [669, 102] width 12 height 12
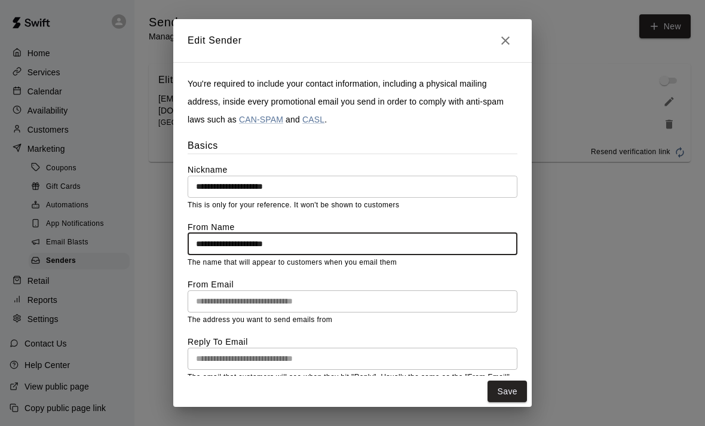
click at [274, 247] on input "**********" at bounding box center [353, 244] width 330 height 22
drag, startPoint x: 299, startPoint y: 246, endPoint x: 164, endPoint y: 242, distance: 135.1
click at [164, 242] on div "**********" at bounding box center [352, 213] width 705 height 426
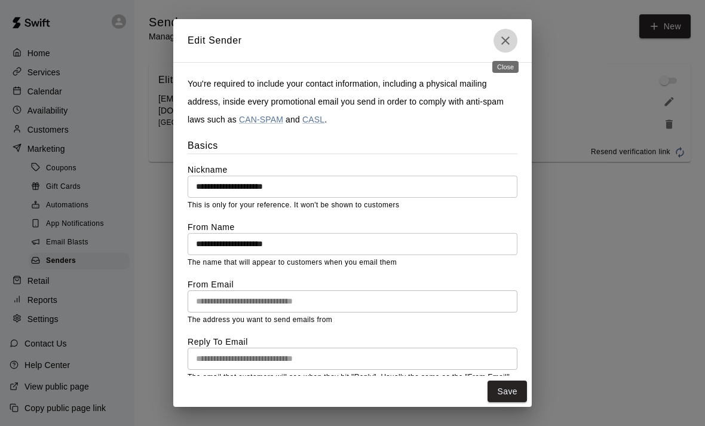
click at [507, 39] on icon "Close" at bounding box center [505, 40] width 8 height 8
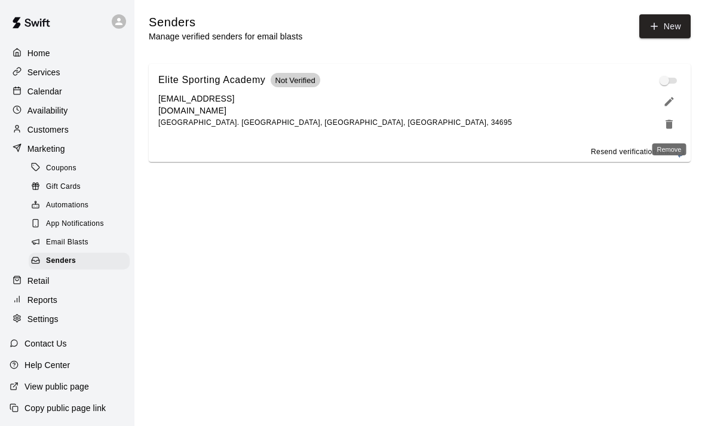
click at [669, 127] on icon "Remove" at bounding box center [669, 123] width 7 height 9
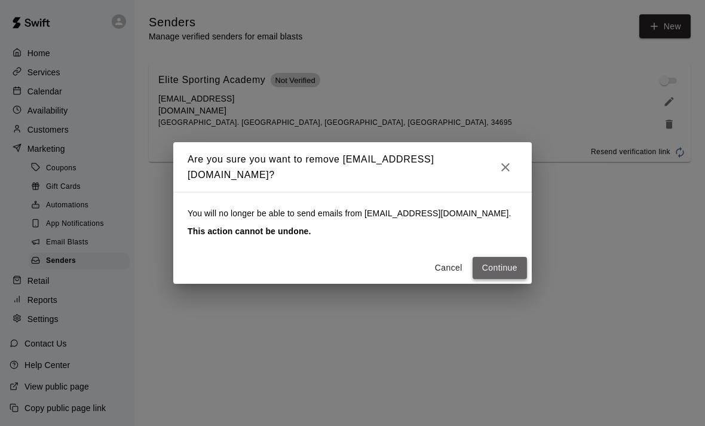
click at [505, 269] on button "Continue" at bounding box center [500, 268] width 54 height 22
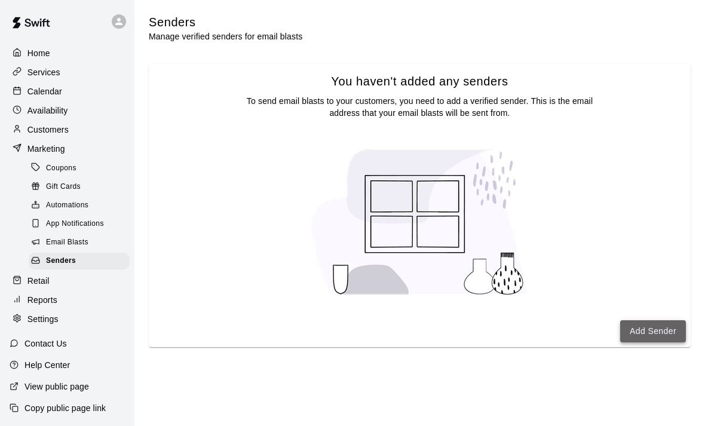
click at [640, 333] on button "Add Sender" at bounding box center [653, 331] width 66 height 22
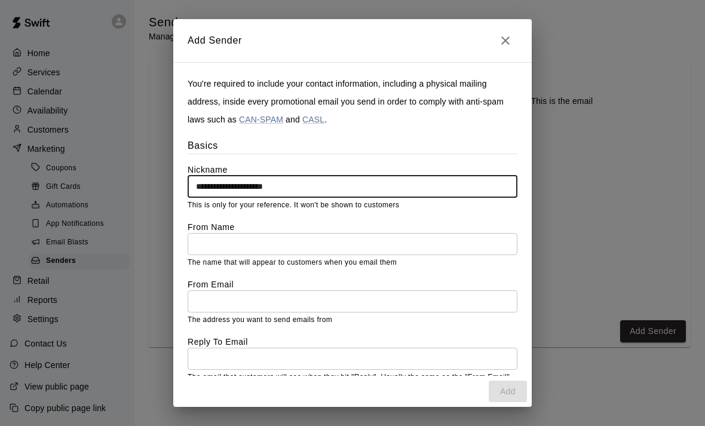
type input "**********"
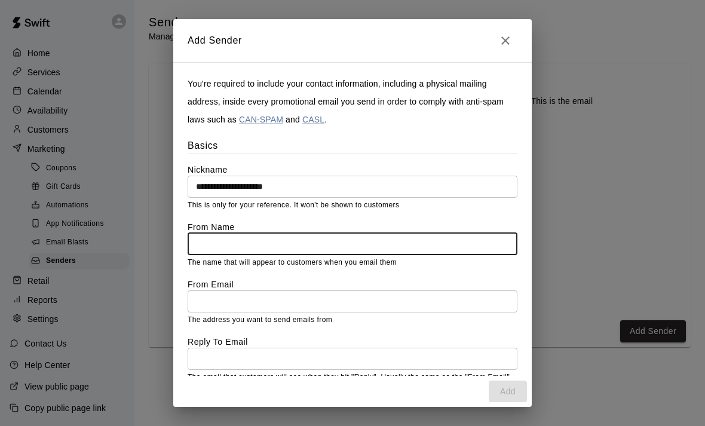
click at [206, 241] on input "text" at bounding box center [353, 244] width 330 height 22
paste input "**********"
type input "**********"
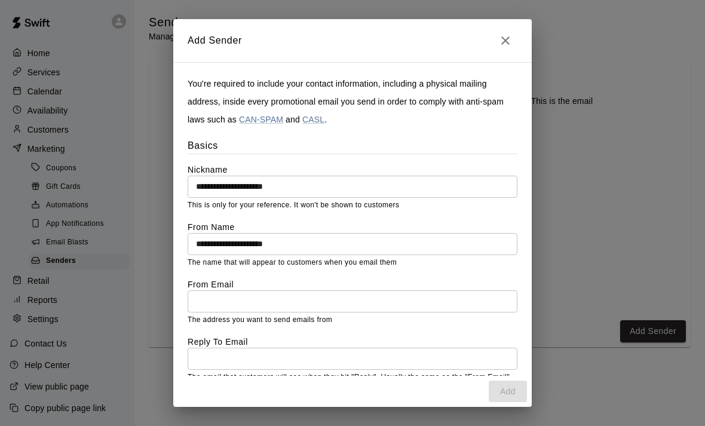
click at [225, 311] on div "From Email ​ The address you want to send emails from" at bounding box center [353, 302] width 330 height 48
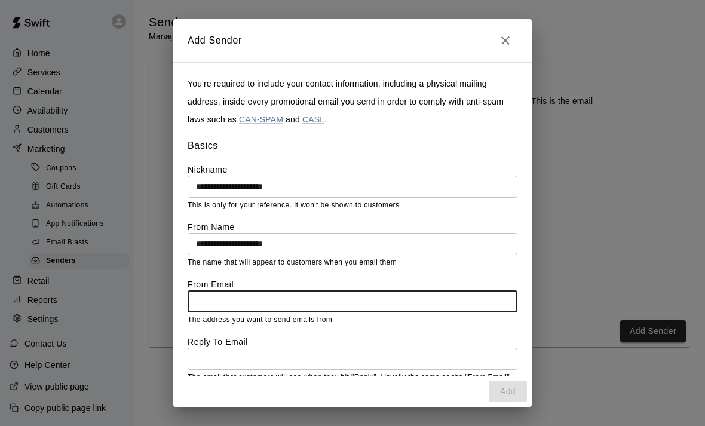
click at [217, 290] on input "text" at bounding box center [353, 301] width 330 height 22
type input "*"
paste input "**********"
drag, startPoint x: 357, startPoint y: 293, endPoint x: 433, endPoint y: 314, distance: 78.7
click at [433, 314] on div "**********" at bounding box center [353, 302] width 330 height 48
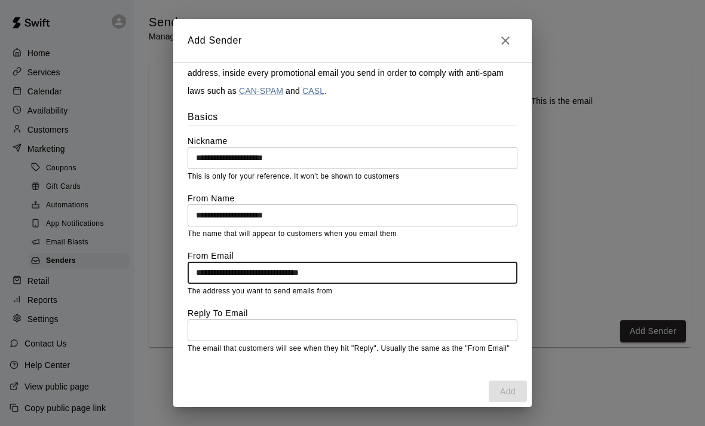
scroll to position [38, 0]
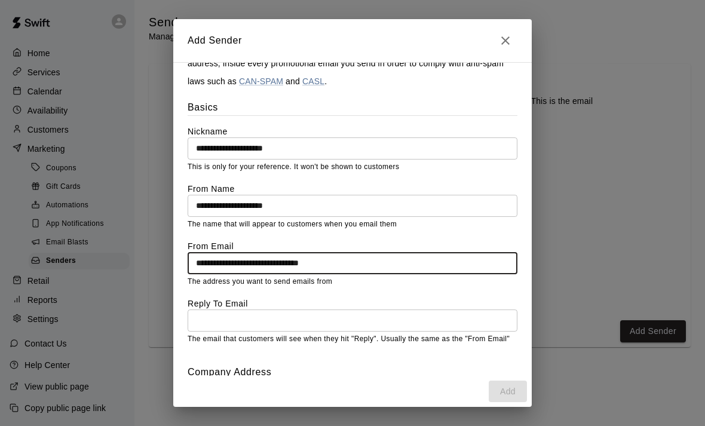
type input "**********"
click at [245, 320] on input "text" at bounding box center [353, 320] width 330 height 22
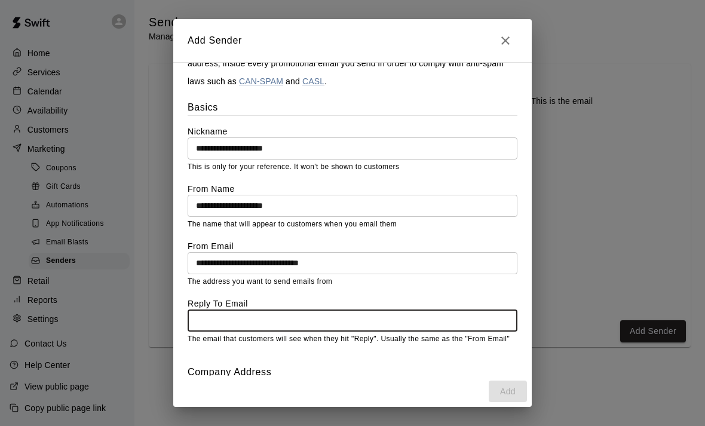
paste input "**********"
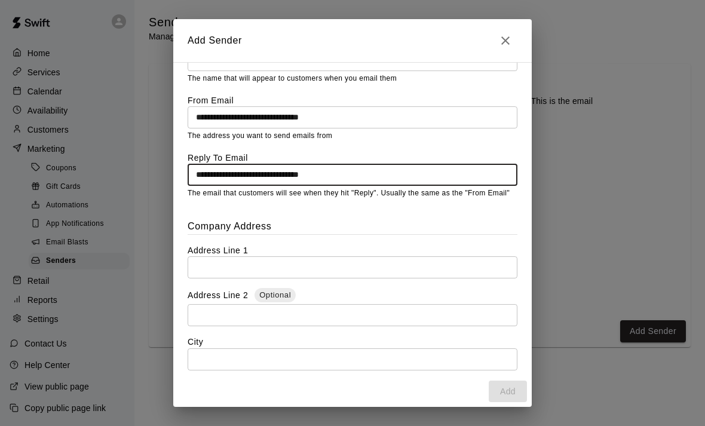
scroll to position [185, 0]
type input "**********"
click at [224, 262] on input "text" at bounding box center [353, 267] width 330 height 22
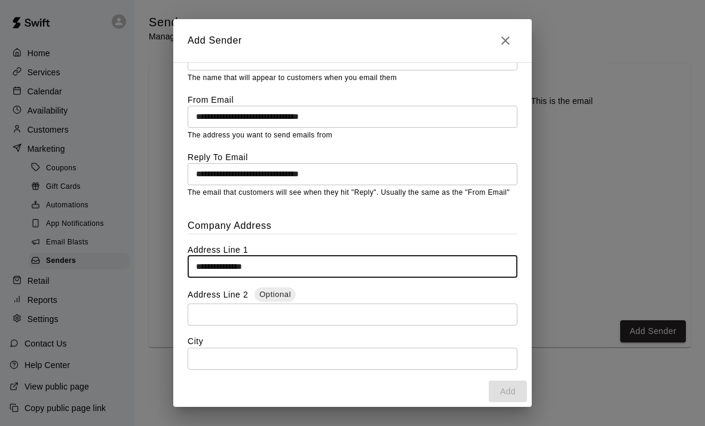
type input "**********"
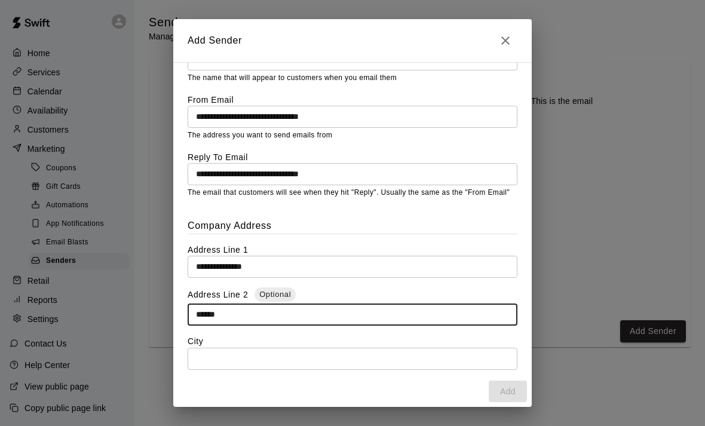
type input "******"
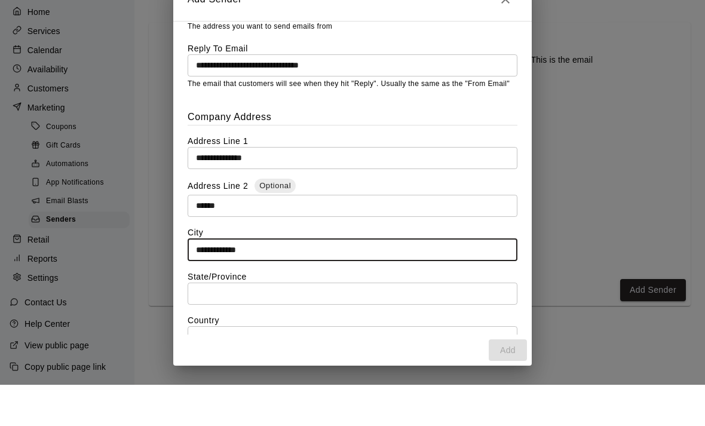
scroll to position [259, 0]
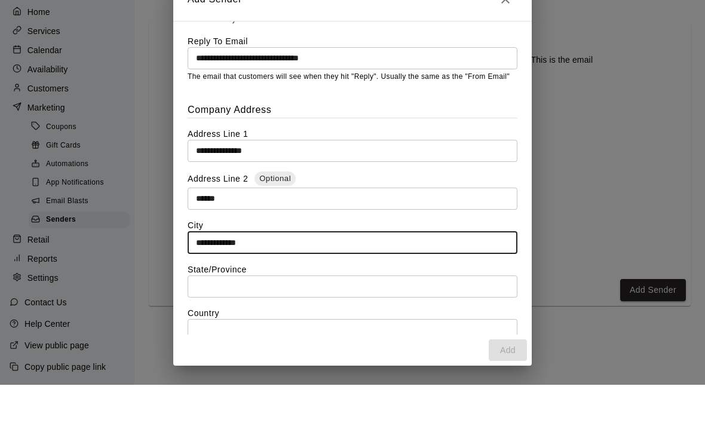
type input "**********"
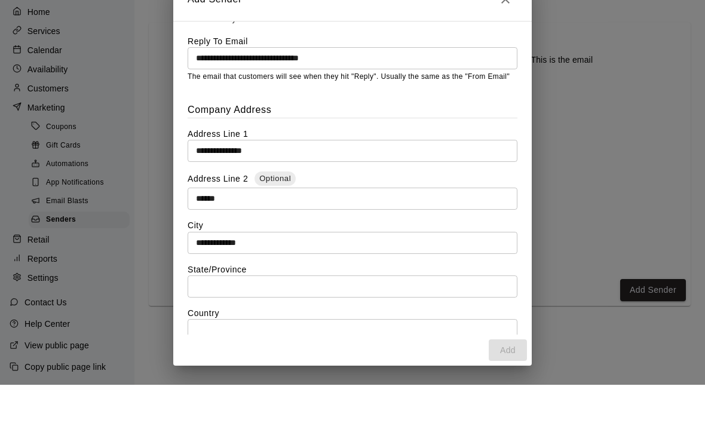
click at [224, 305] on label "State/Province" at bounding box center [353, 311] width 330 height 12
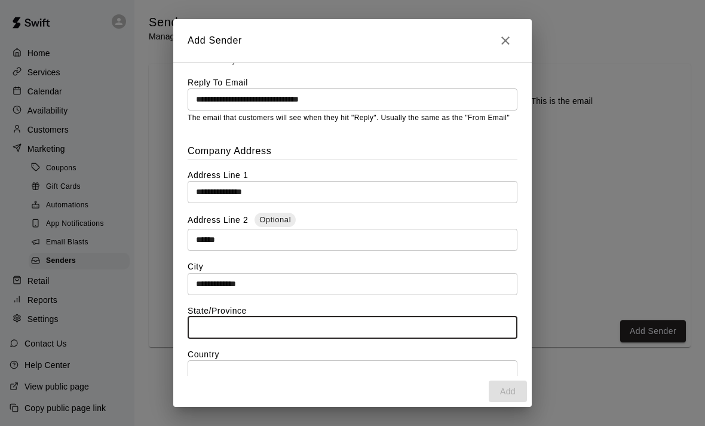
click at [210, 330] on input "text" at bounding box center [353, 328] width 330 height 22
type input "*"
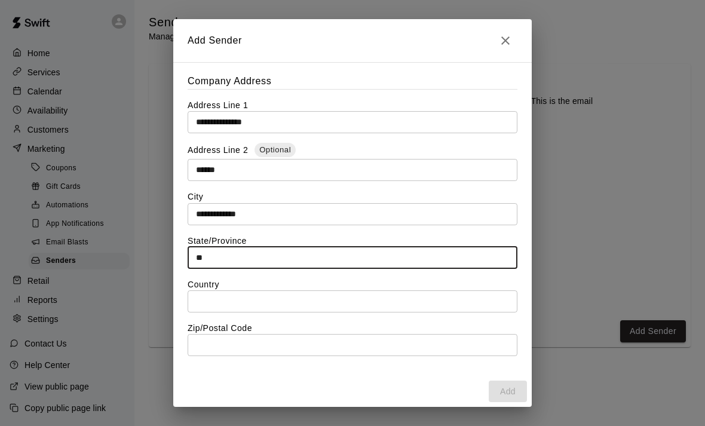
scroll to position [328, 0]
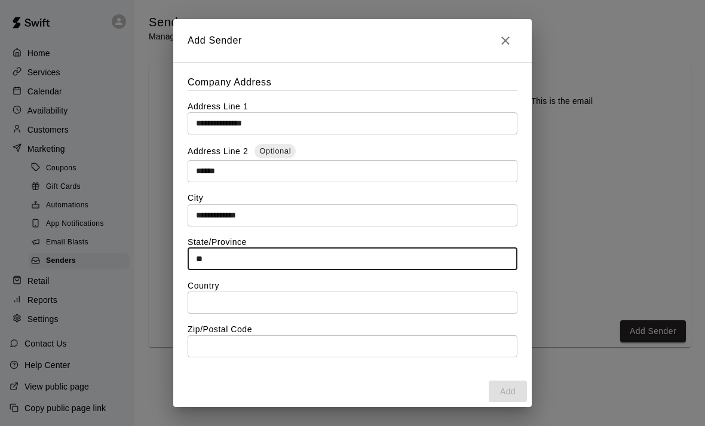
type input "**"
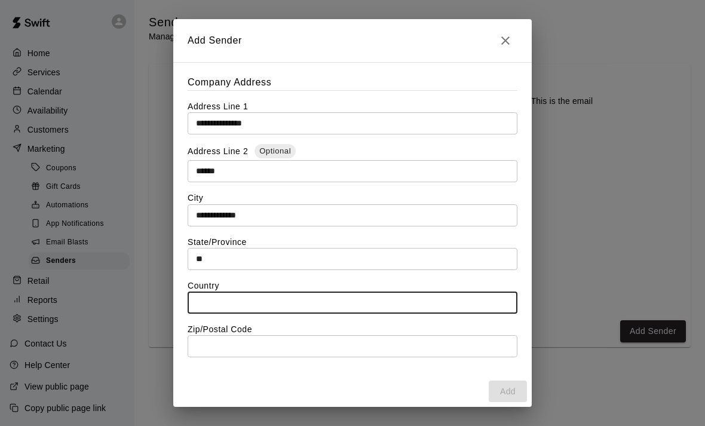
click at [205, 292] on input "text" at bounding box center [353, 303] width 330 height 22
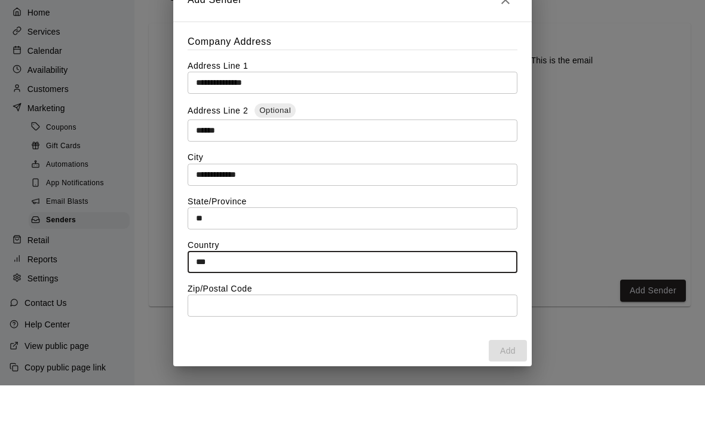
type input "***"
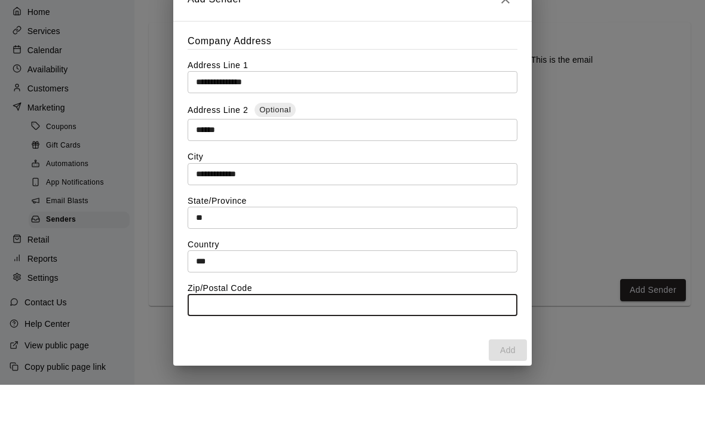
click at [204, 335] on input "text" at bounding box center [353, 346] width 330 height 22
type input "*****"
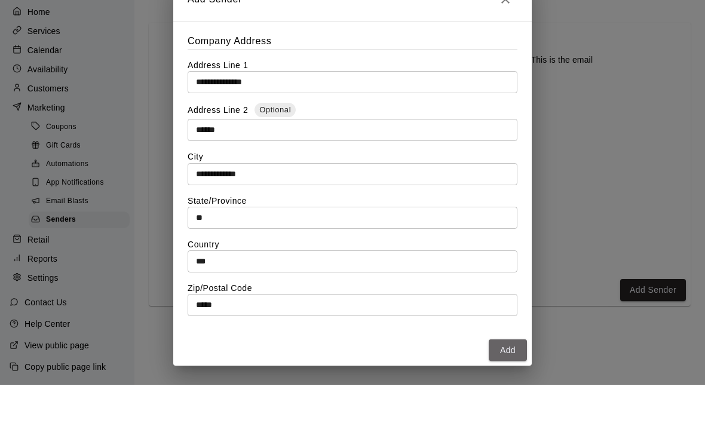
click at [508, 381] on button "Add" at bounding box center [508, 392] width 38 height 22
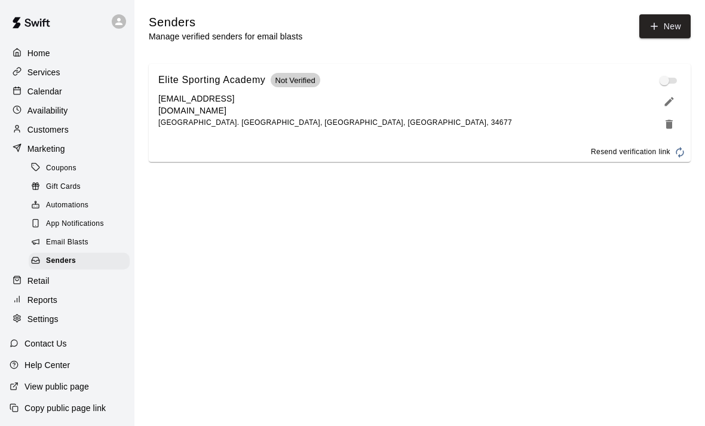
click at [327, 176] on html "Home Services Calendar Availability Customers Marketing Coupons Gift Cards Auto…" at bounding box center [352, 88] width 705 height 176
click at [65, 243] on span "Email Blasts" at bounding box center [67, 243] width 42 height 12
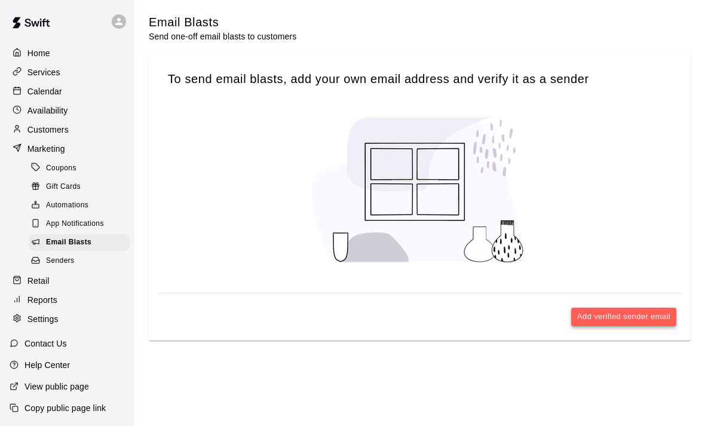
click at [627, 318] on button "Add verified sender email" at bounding box center [623, 317] width 105 height 19
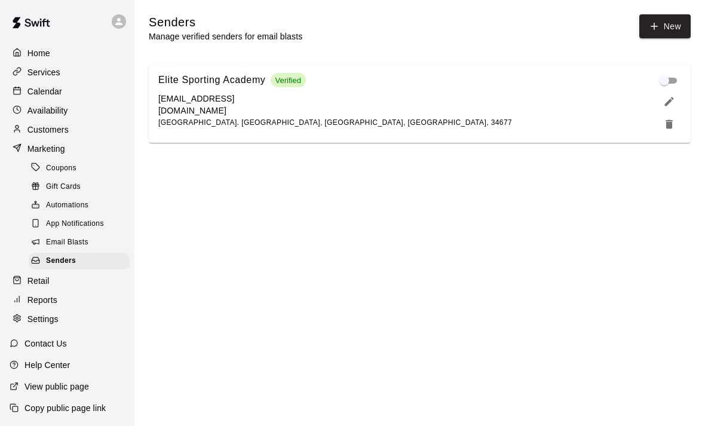
click at [73, 245] on span "Email Blasts" at bounding box center [67, 243] width 42 height 12
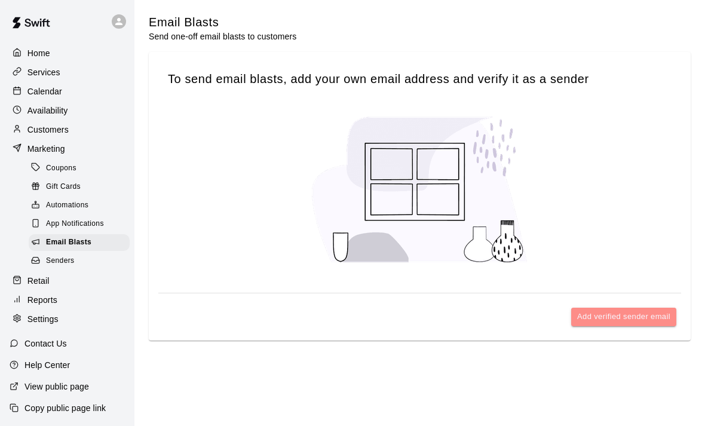
click at [605, 318] on button "Add verified sender email" at bounding box center [623, 317] width 105 height 19
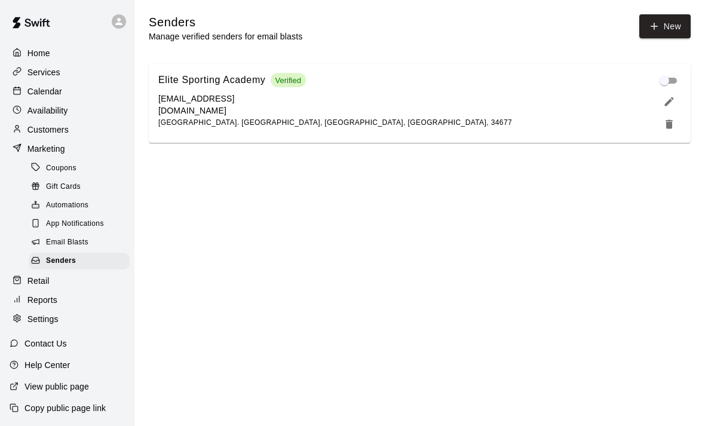
click at [48, 241] on span "Email Blasts" at bounding box center [67, 243] width 42 height 12
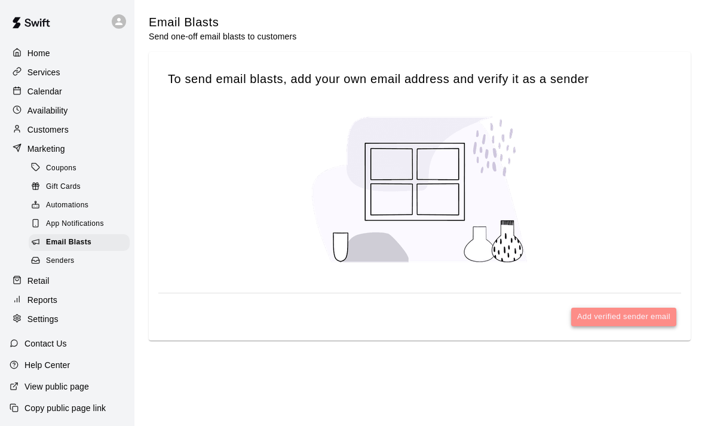
click at [601, 316] on button "Add verified sender email" at bounding box center [623, 317] width 105 height 19
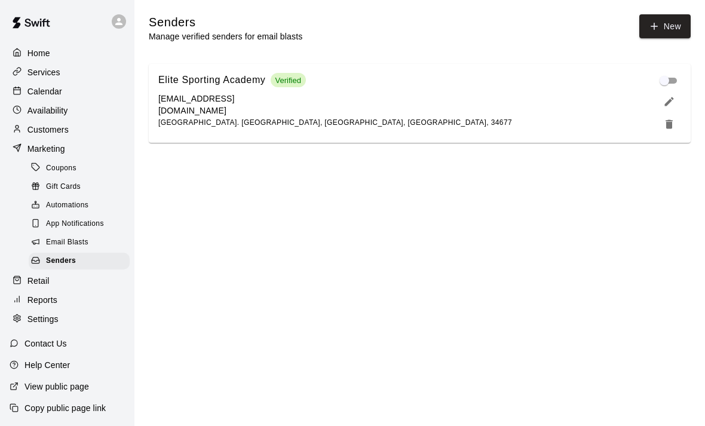
click at [90, 229] on span "App Notifications" at bounding box center [75, 224] width 58 height 12
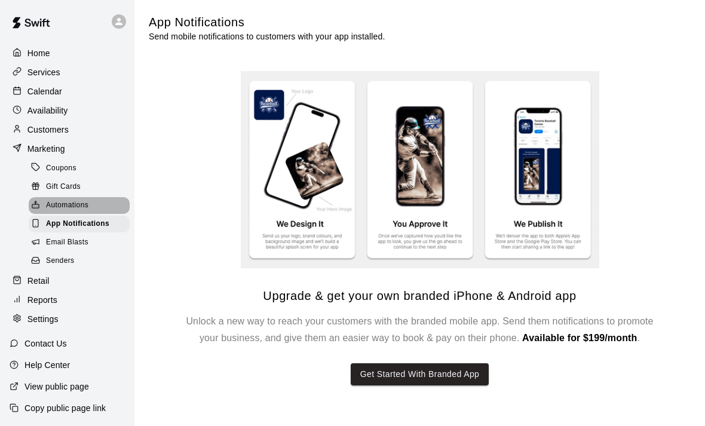
click at [60, 208] on span "Automations" at bounding box center [67, 206] width 42 height 12
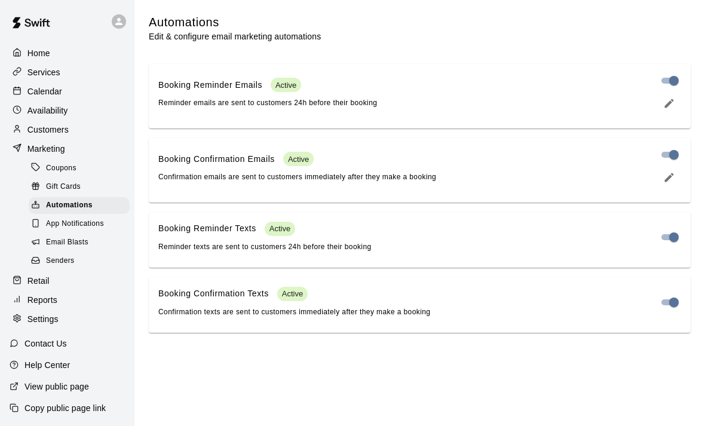
click at [64, 186] on span "Gift Cards" at bounding box center [63, 187] width 35 height 12
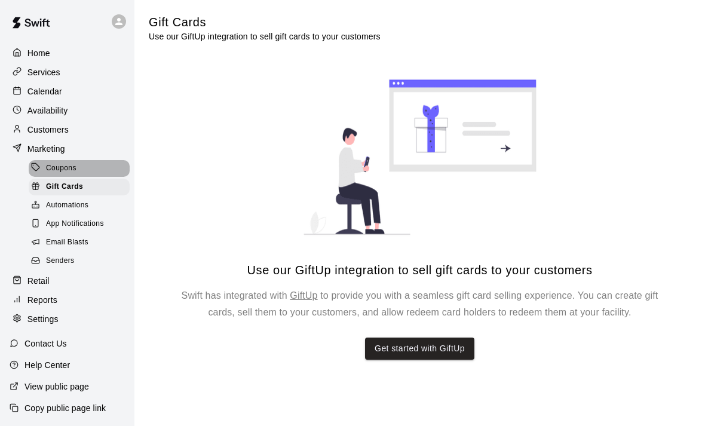
click at [51, 170] on span "Coupons" at bounding box center [61, 168] width 30 height 12
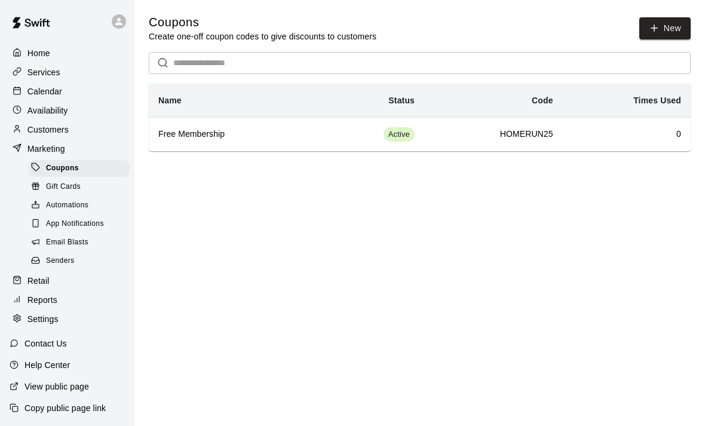
click at [47, 149] on p "Marketing" at bounding box center [46, 149] width 38 height 12
click at [45, 130] on p "Customers" at bounding box center [47, 130] width 41 height 12
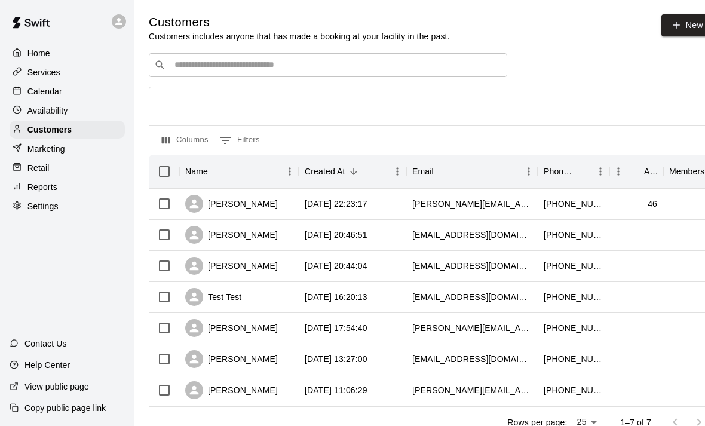
click at [48, 114] on p "Availability" at bounding box center [47, 111] width 41 height 12
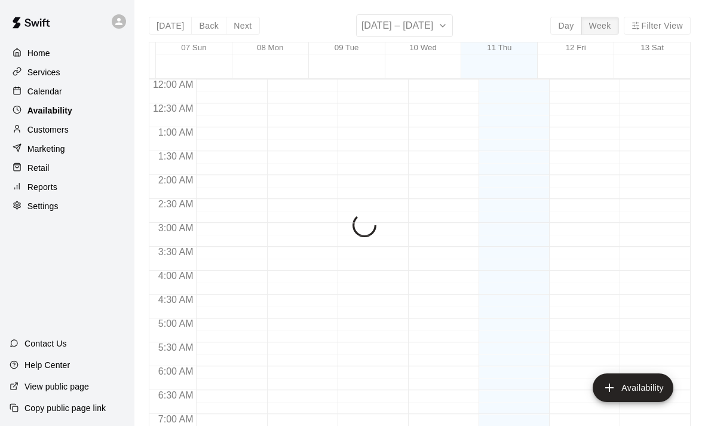
scroll to position [749, 0]
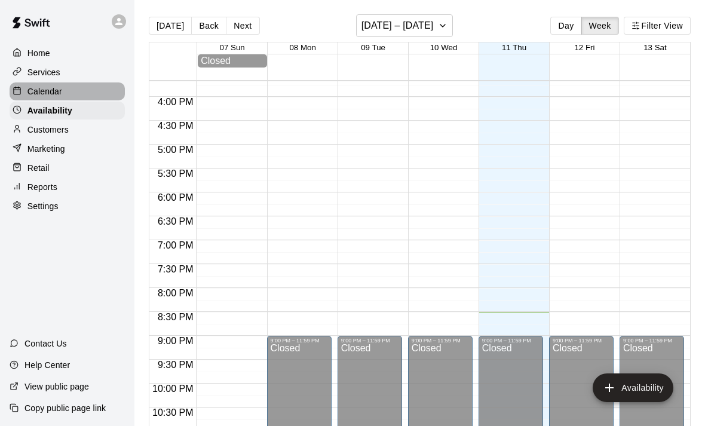
click at [56, 94] on p "Calendar" at bounding box center [44, 91] width 35 height 12
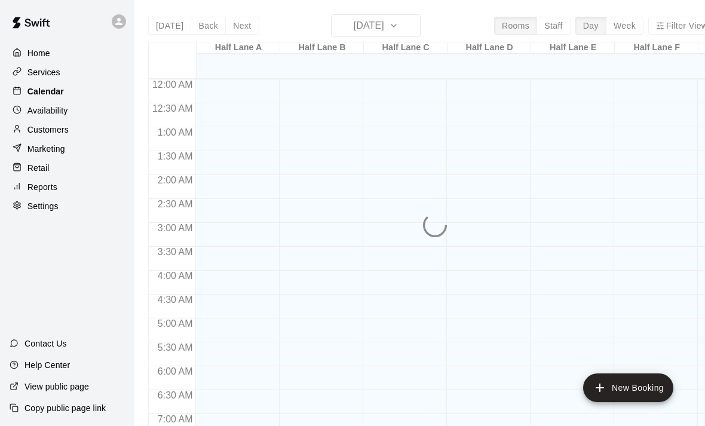
scroll to position [713, 0]
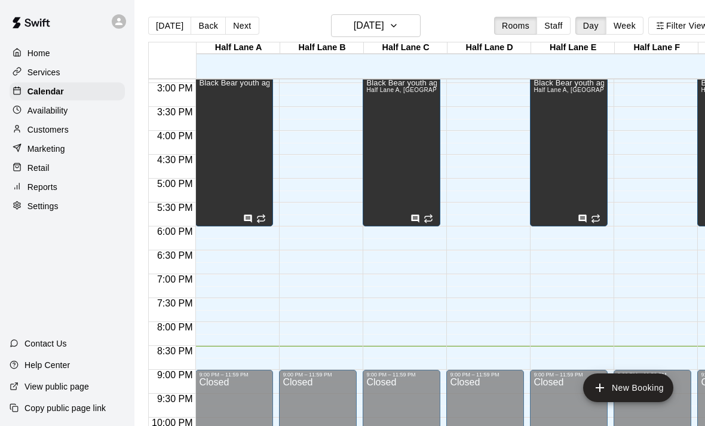
click at [40, 199] on div "Settings" at bounding box center [67, 206] width 115 height 18
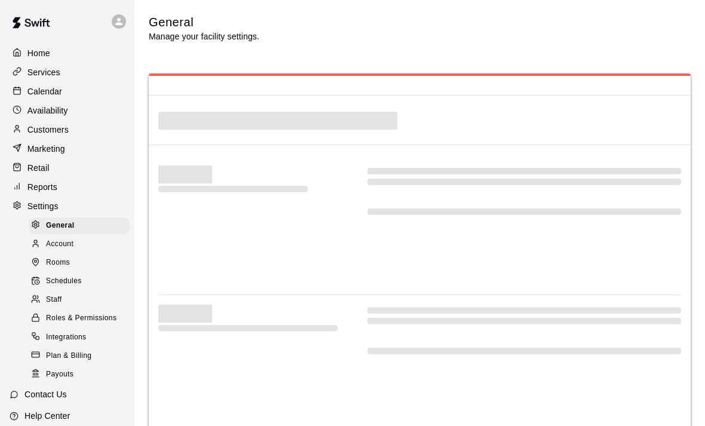
select select "**"
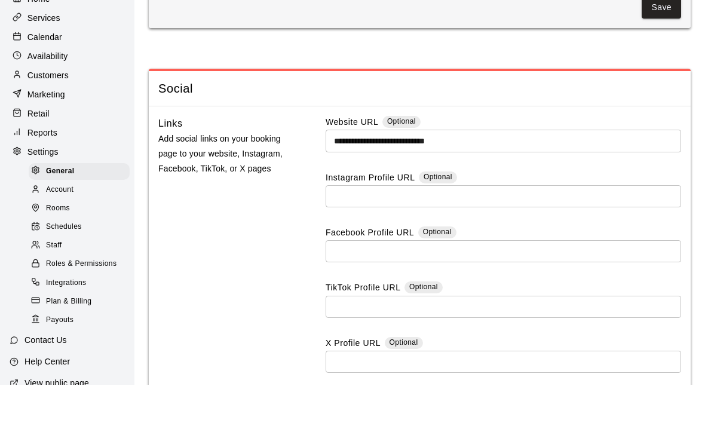
scroll to position [3280, 0]
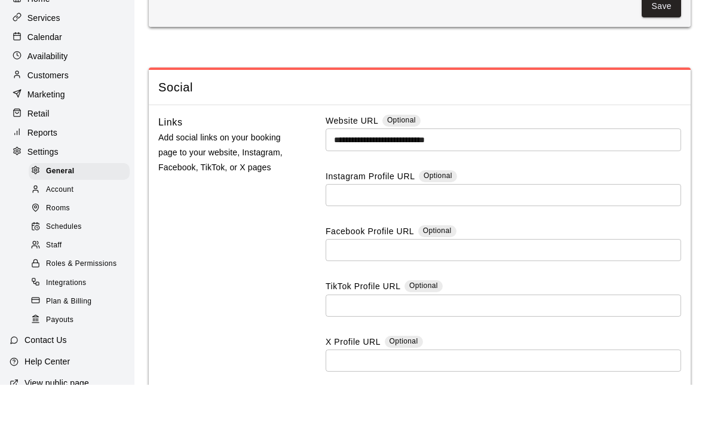
click at [44, 226] on div at bounding box center [38, 231] width 15 height 11
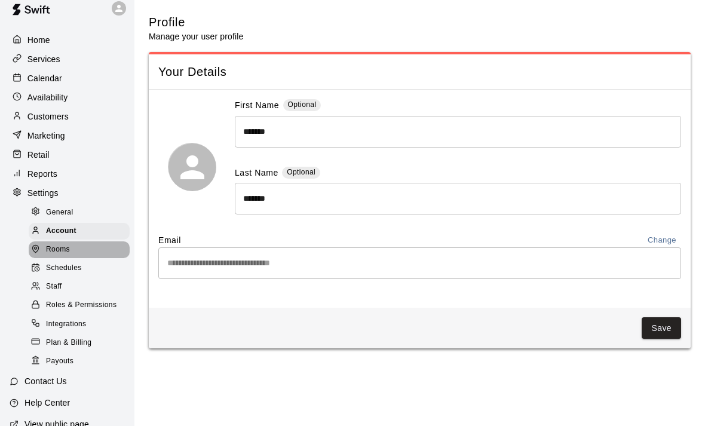
click at [66, 253] on span "Rooms" at bounding box center [58, 250] width 24 height 12
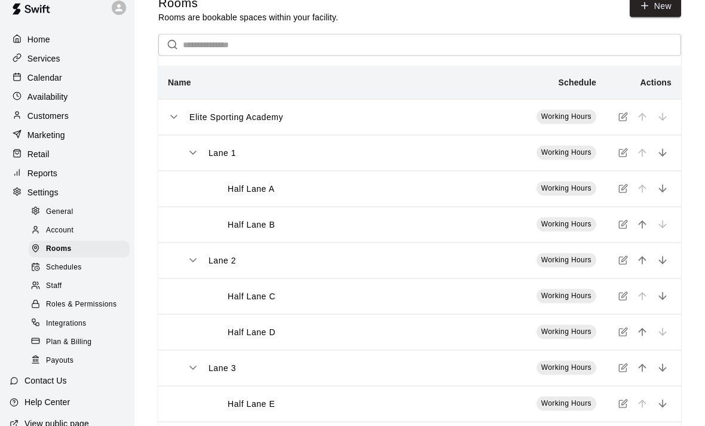
scroll to position [20, 0]
click at [626, 118] on icon "simple table" at bounding box center [622, 117] width 7 height 7
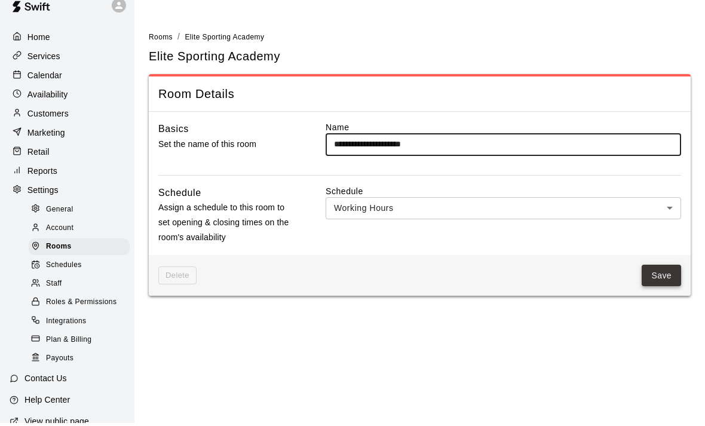
click at [666, 274] on button "Save" at bounding box center [661, 279] width 39 height 22
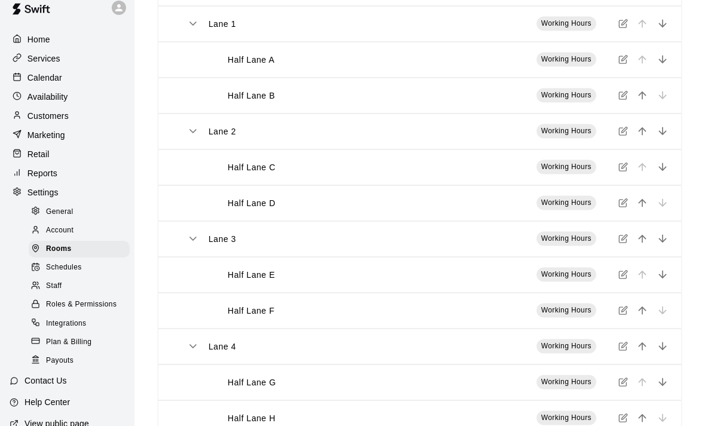
scroll to position [181, 0]
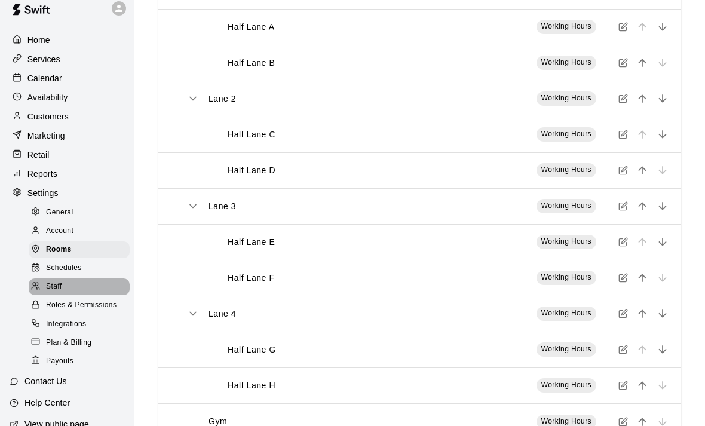
click at [55, 286] on span "Staff" at bounding box center [54, 287] width 16 height 12
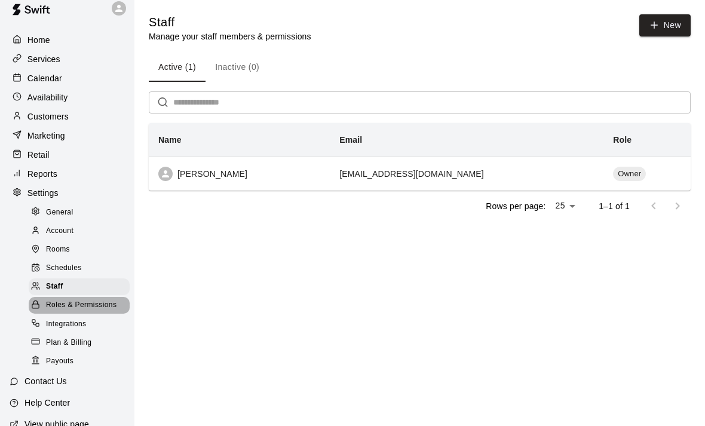
click at [76, 311] on span "Roles & Permissions" at bounding box center [81, 305] width 70 height 12
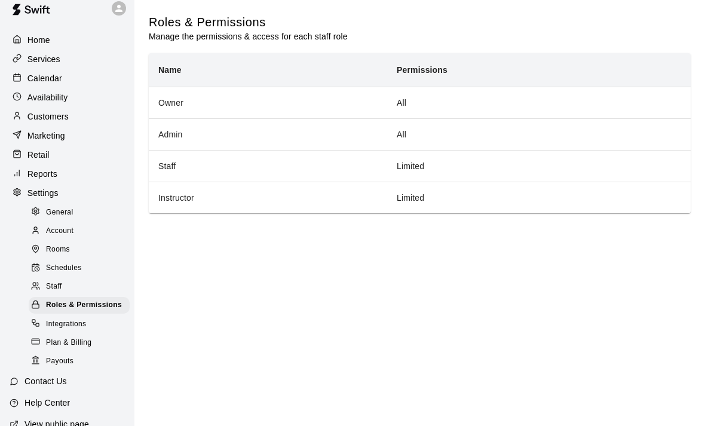
click at [73, 323] on span "Integrations" at bounding box center [66, 324] width 41 height 12
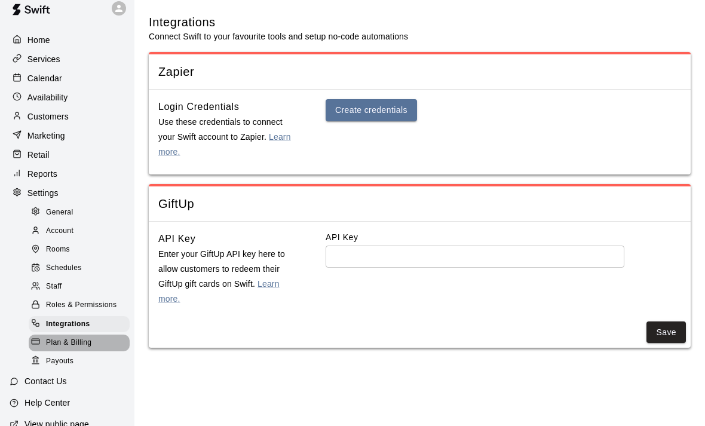
click at [76, 347] on span "Plan & Billing" at bounding box center [68, 343] width 45 height 12
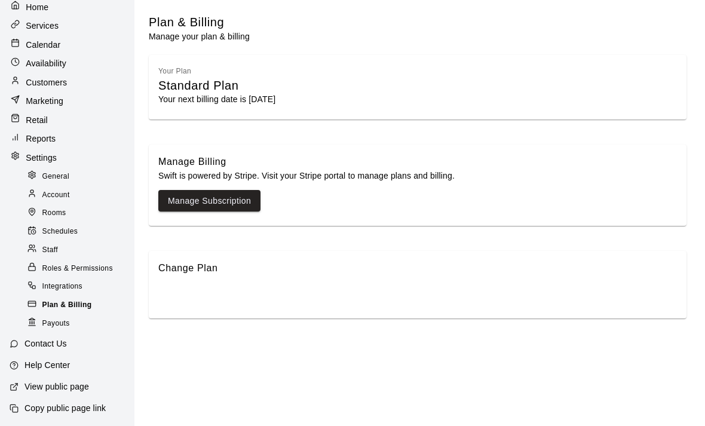
scroll to position [47, 0]
click at [41, 324] on div at bounding box center [34, 323] width 15 height 13
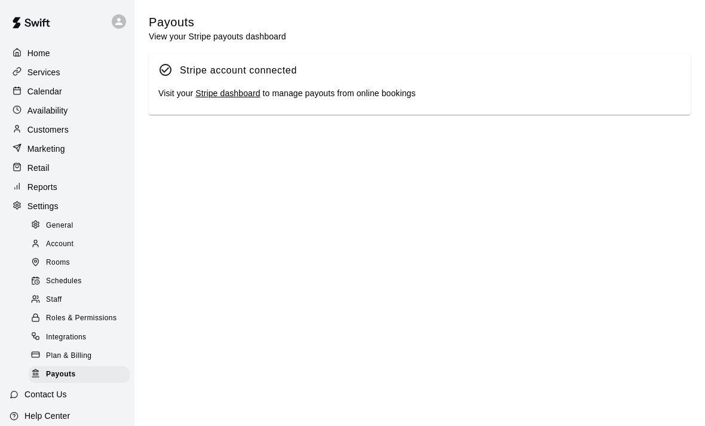
click at [24, 166] on div at bounding box center [20, 167] width 15 height 11
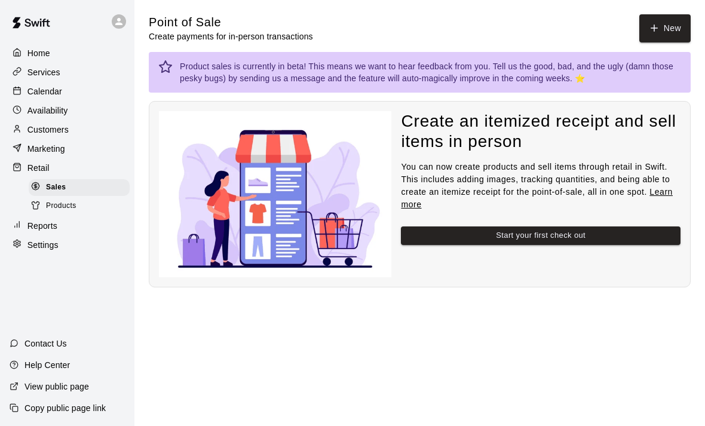
click at [45, 207] on div at bounding box center [38, 206] width 15 height 11
